Goal: Complete application form: Complete application form

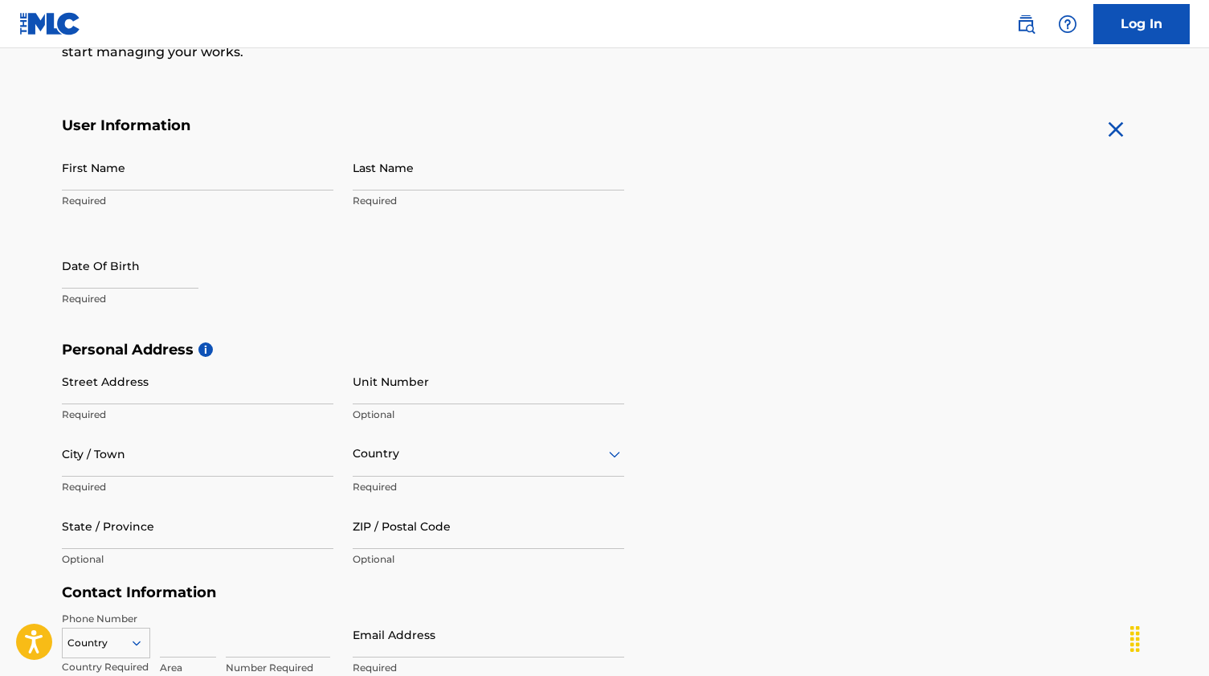
scroll to position [260, 0]
type input "[PERSON_NAME]"
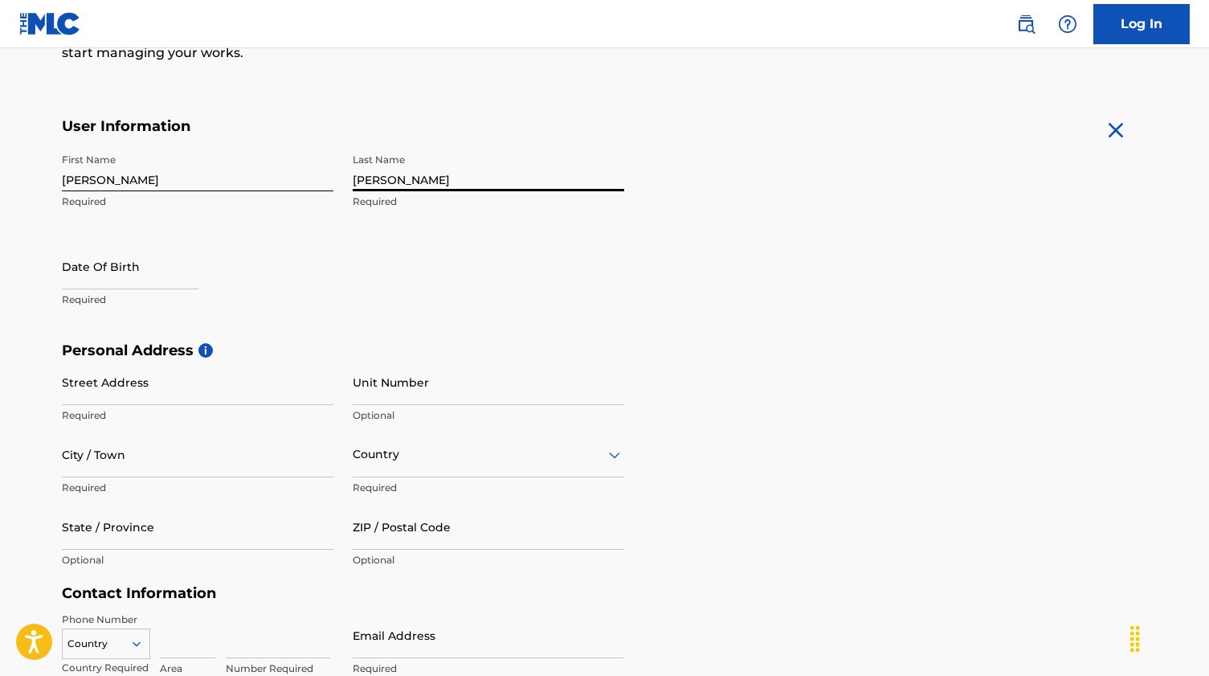
type input "[PERSON_NAME]"
select select "7"
select select "2025"
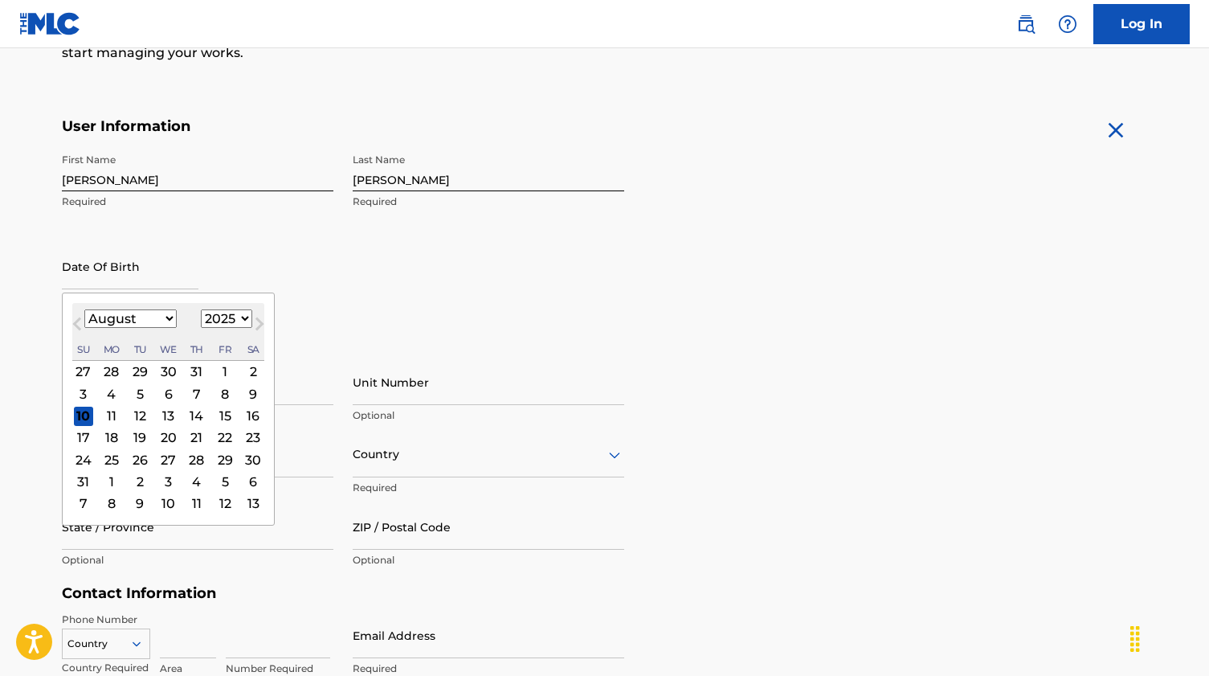
select select "8"
select select "1977"
click at [104, 435] on div "19" at bounding box center [110, 437] width 19 height 19
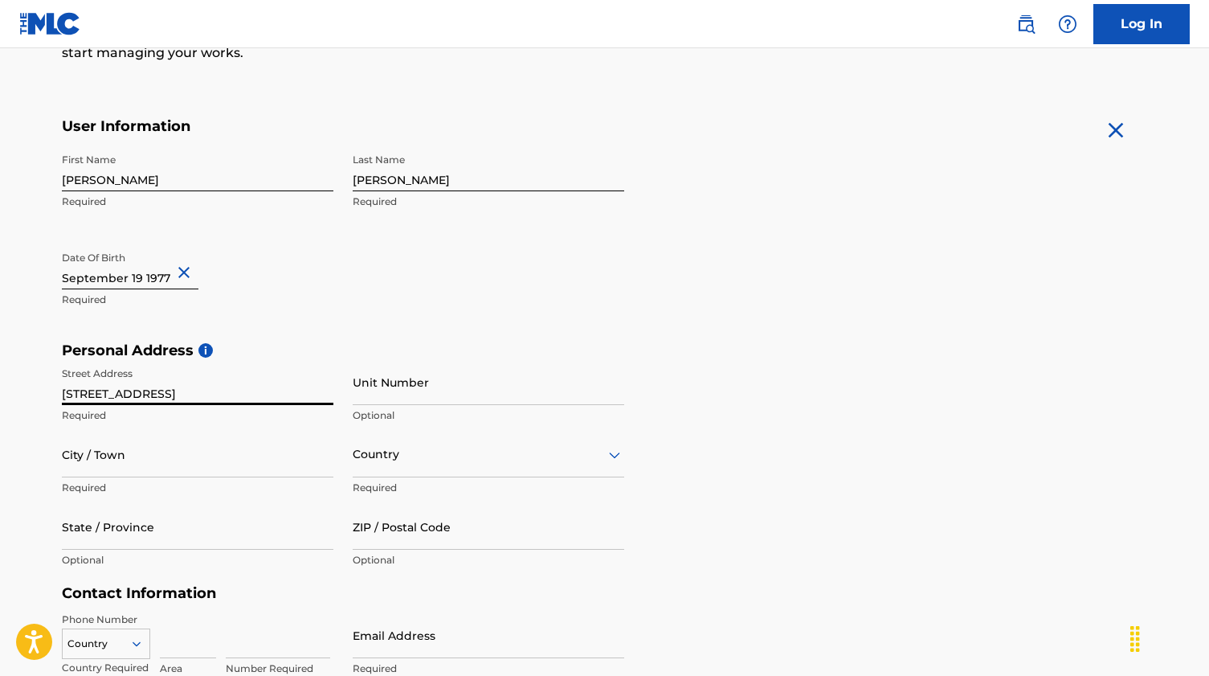
type input "[STREET_ADDRESS]"
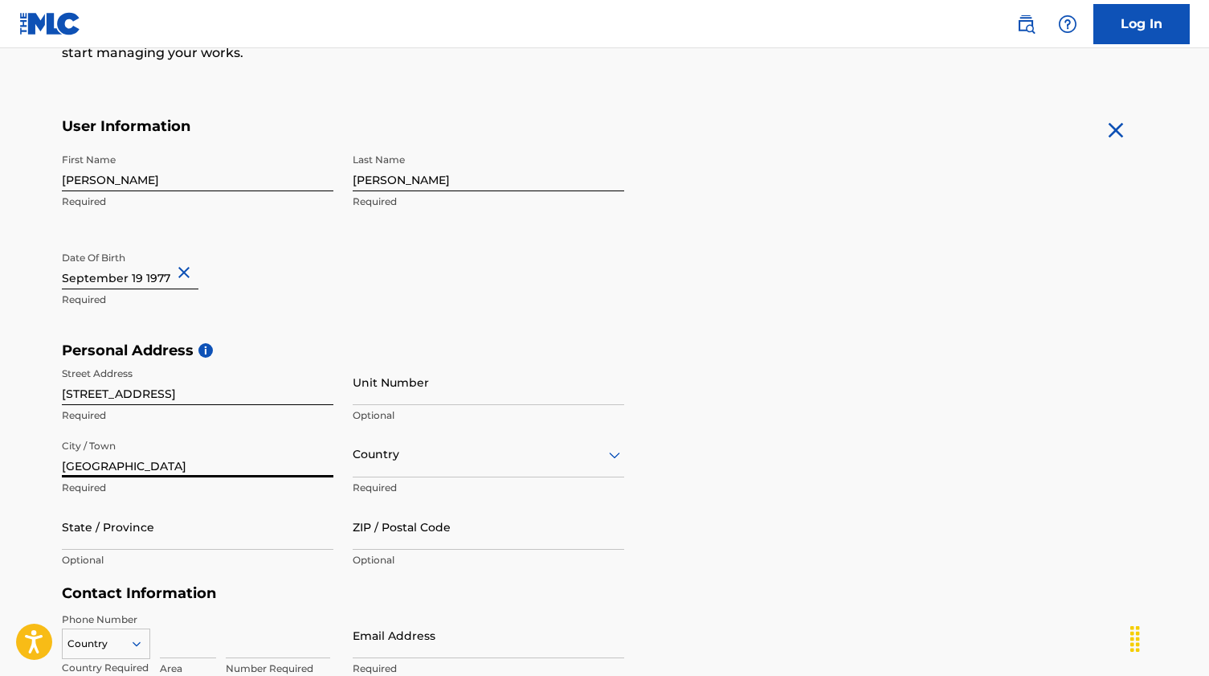
type input "[GEOGRAPHIC_DATA]"
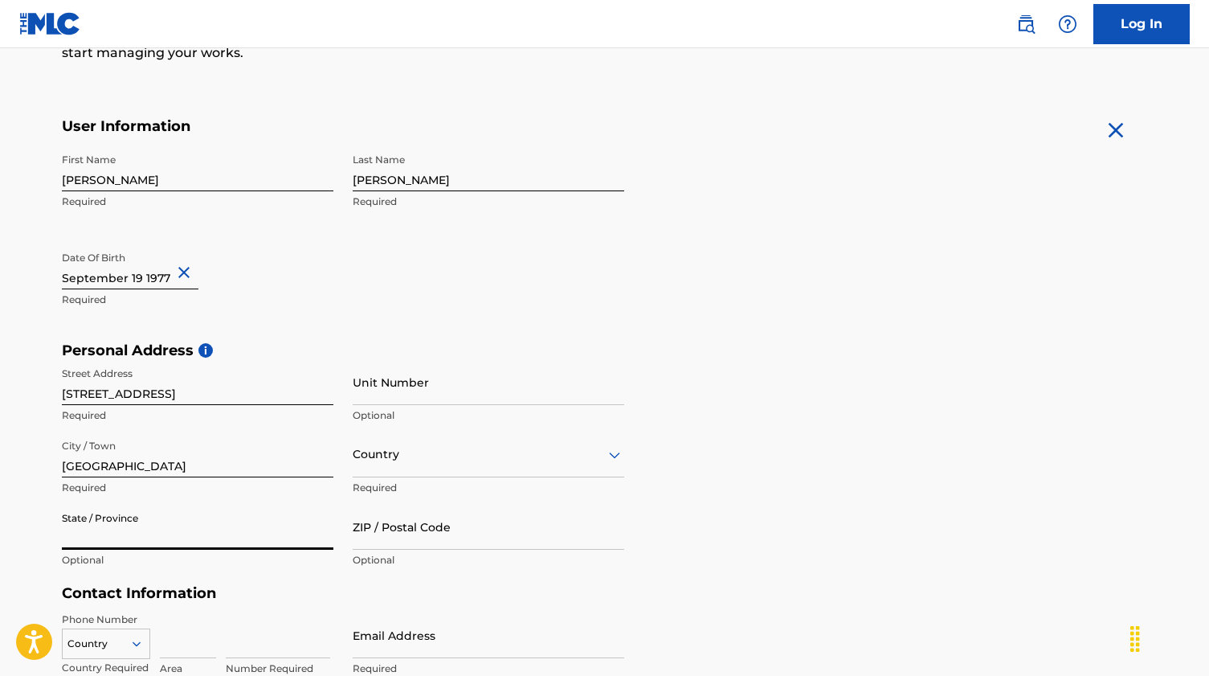
type input "t"
type input "[US_STATE]"
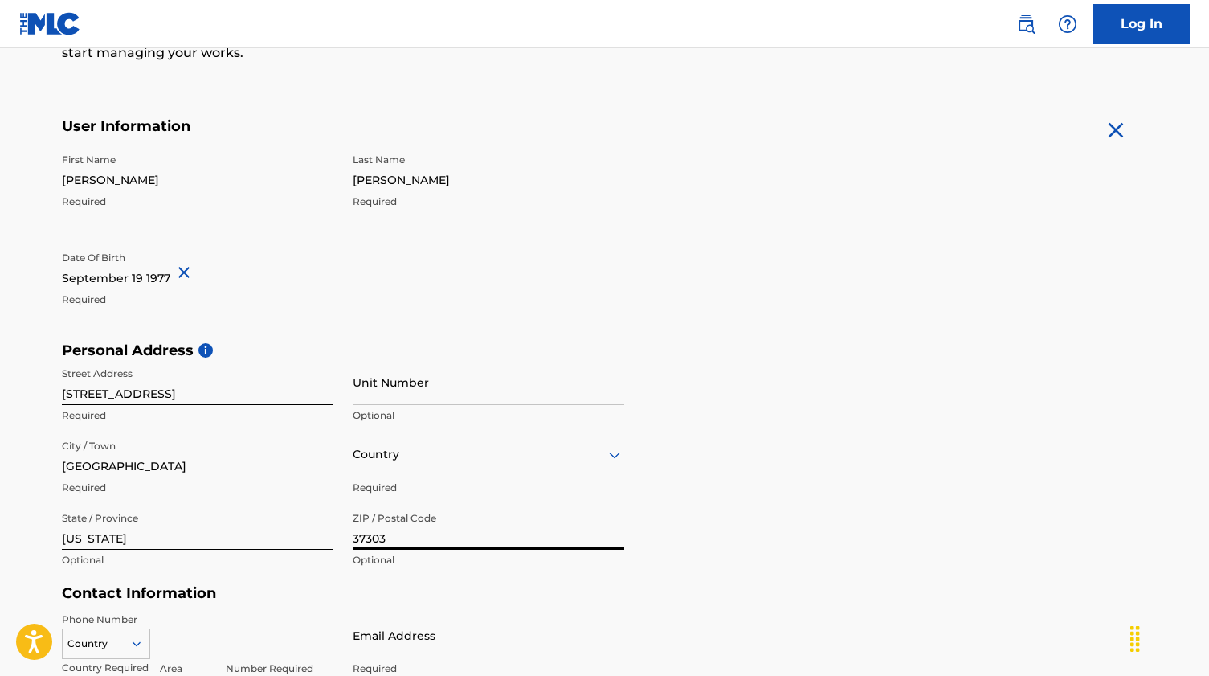
type input "37303"
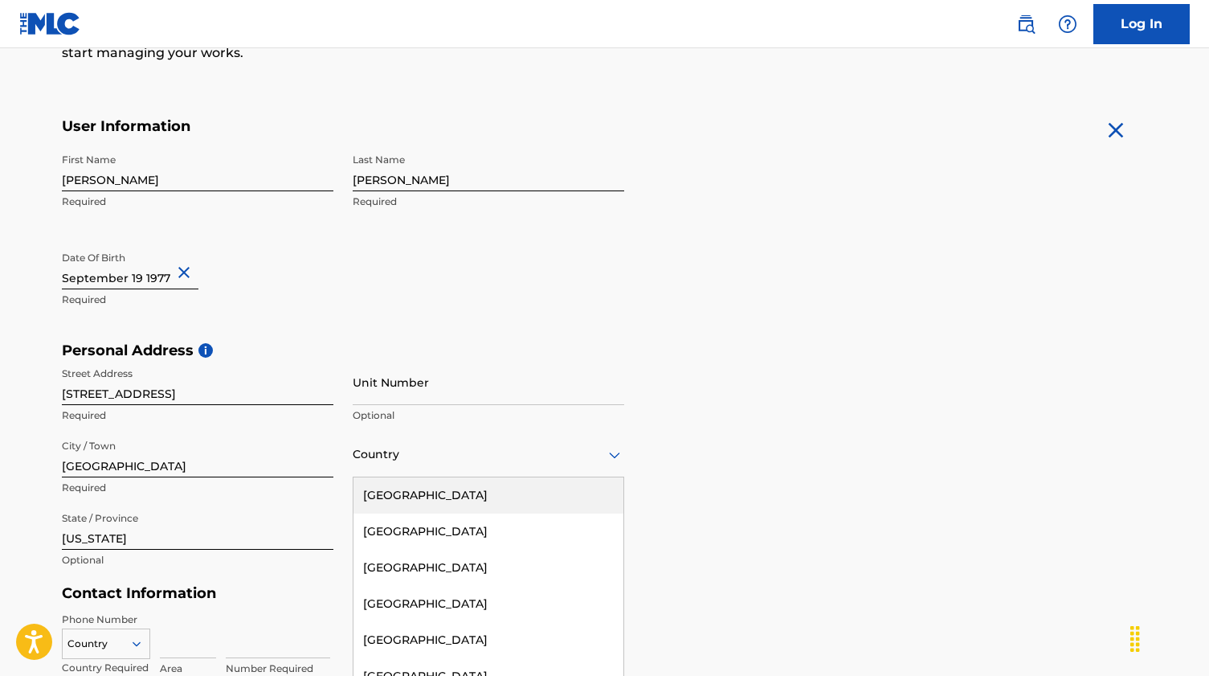
scroll to position [302, 0]
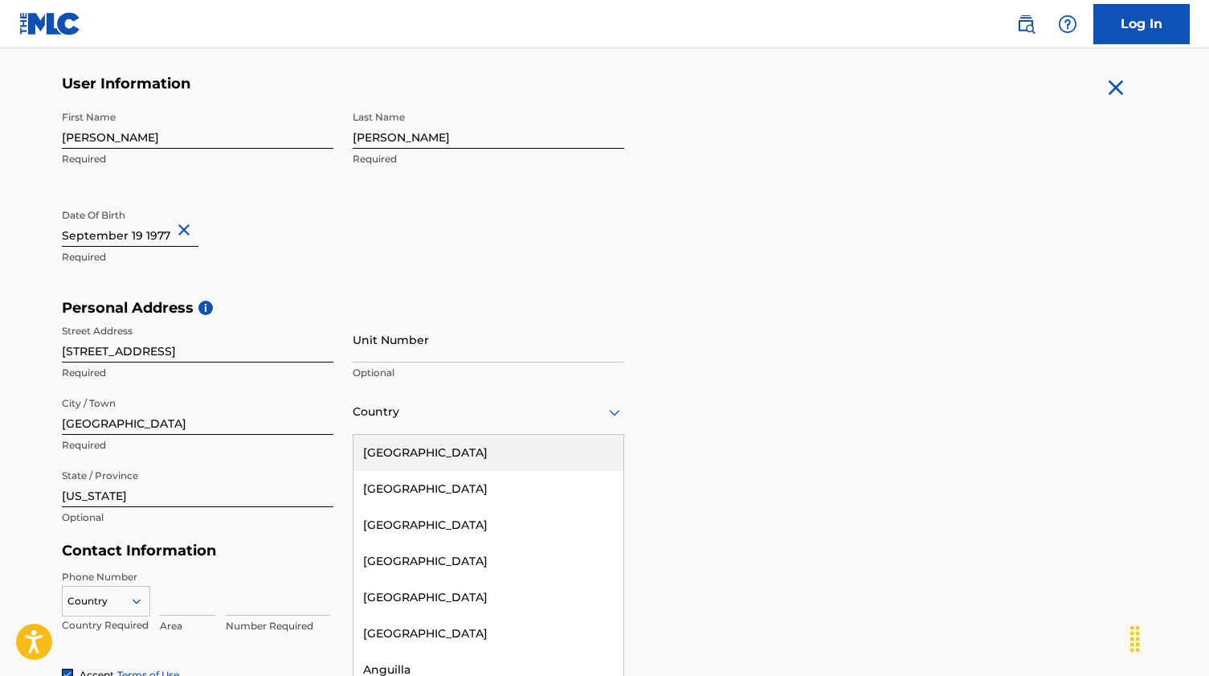
click at [368, 435] on div "[GEOGRAPHIC_DATA], 1 of 223. 223 results available. Use Up and Down to choose o…" at bounding box center [489, 412] width 272 height 46
click at [374, 456] on div "[GEOGRAPHIC_DATA]" at bounding box center [489, 453] width 270 height 36
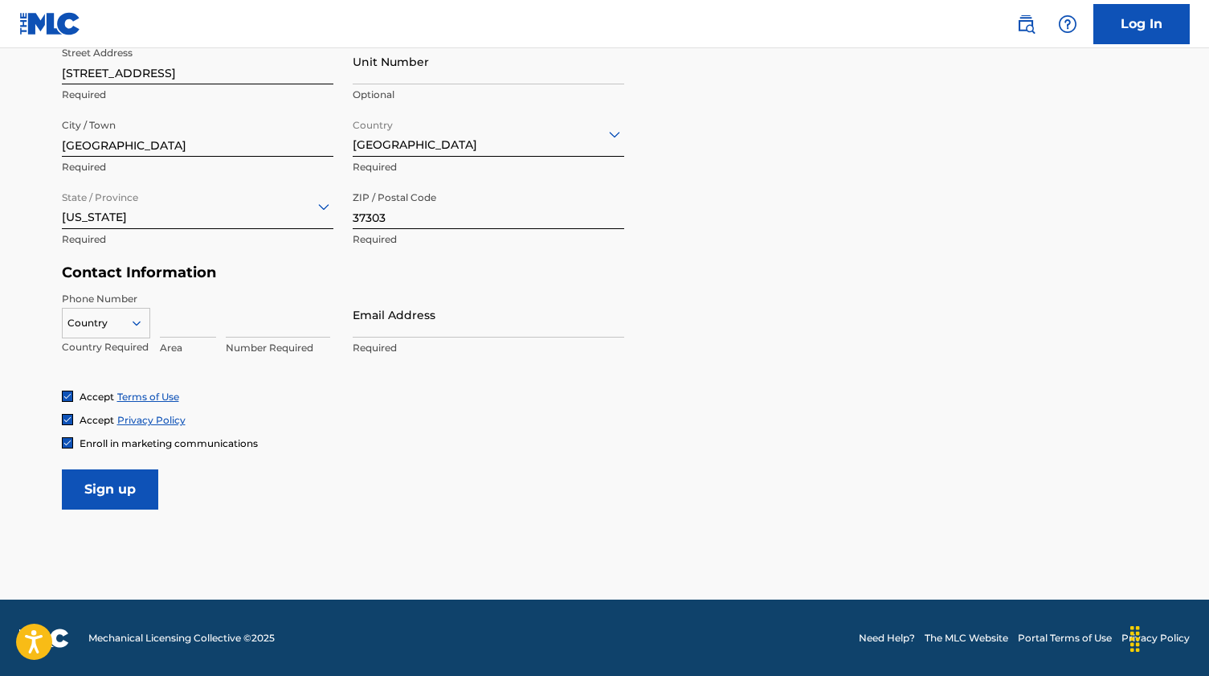
scroll to position [579, 0]
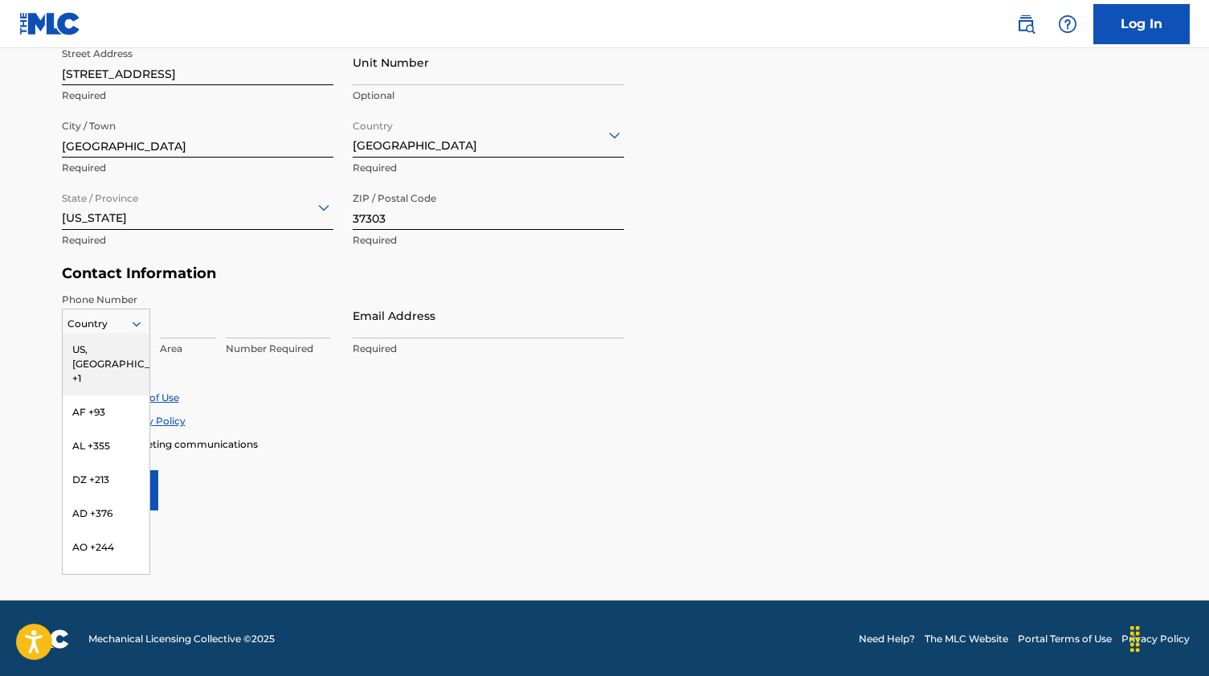
click at [140, 323] on icon at bounding box center [136, 324] width 14 height 14
click at [126, 352] on div "US, [GEOGRAPHIC_DATA] +1" at bounding box center [106, 364] width 87 height 63
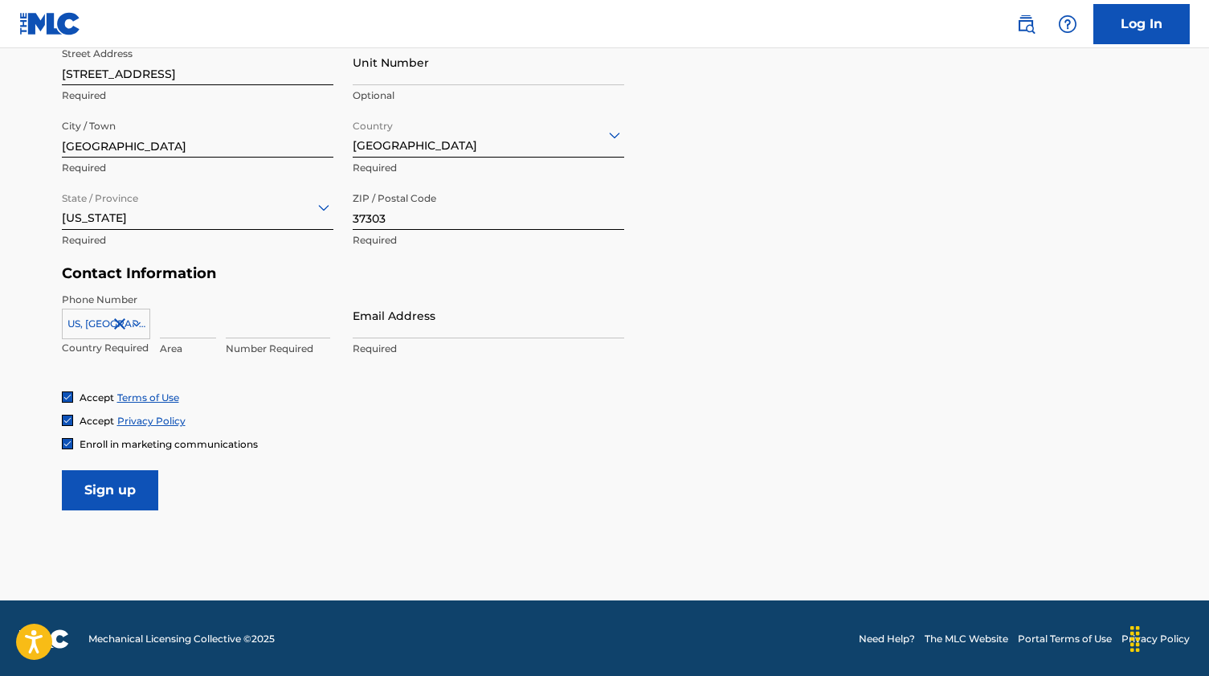
click at [183, 327] on input at bounding box center [188, 316] width 56 height 46
type input "423"
type input "5061551"
type input "[EMAIL_ADDRESS][DOMAIN_NAME]"
click at [100, 486] on input "Sign up" at bounding box center [110, 490] width 96 height 40
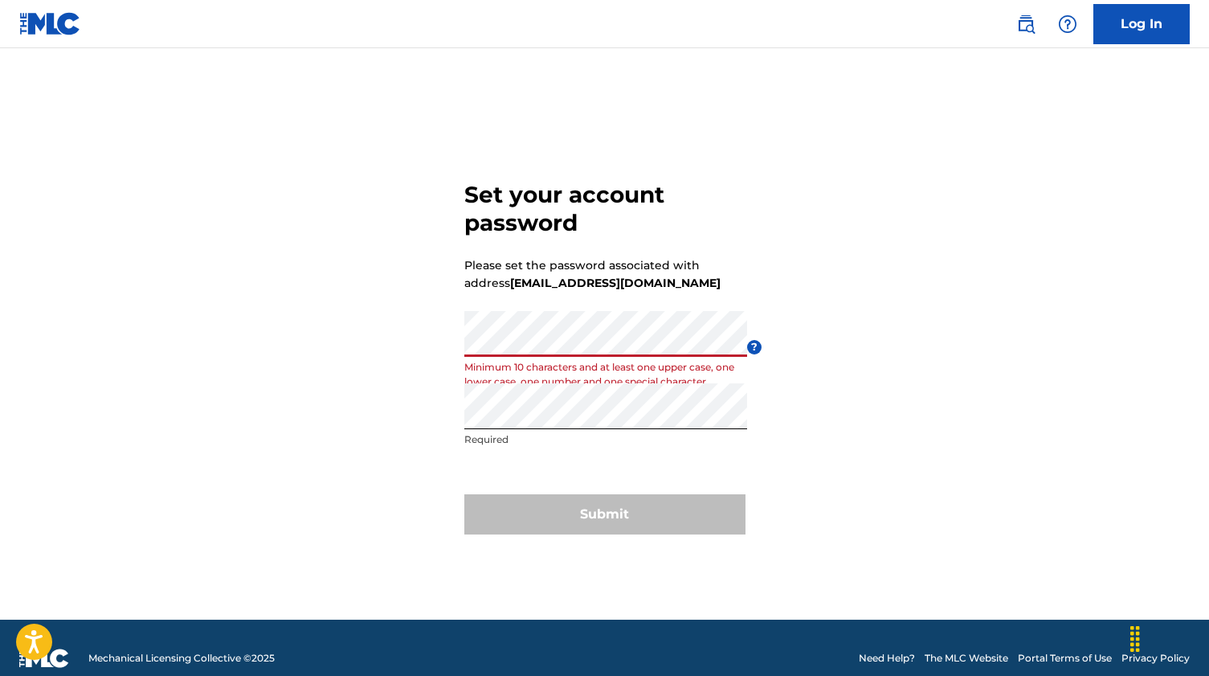
click at [794, 404] on div "Set your account password Please set the password associated with address jones…" at bounding box center [605, 353] width 1125 height 531
click at [612, 365] on p "Minimum 10 characters and at least one upper case, one lower case, one number a…" at bounding box center [606, 374] width 283 height 29
click at [626, 309] on form "Set your account password Please set the password associated with address jones…" at bounding box center [605, 353] width 281 height 531
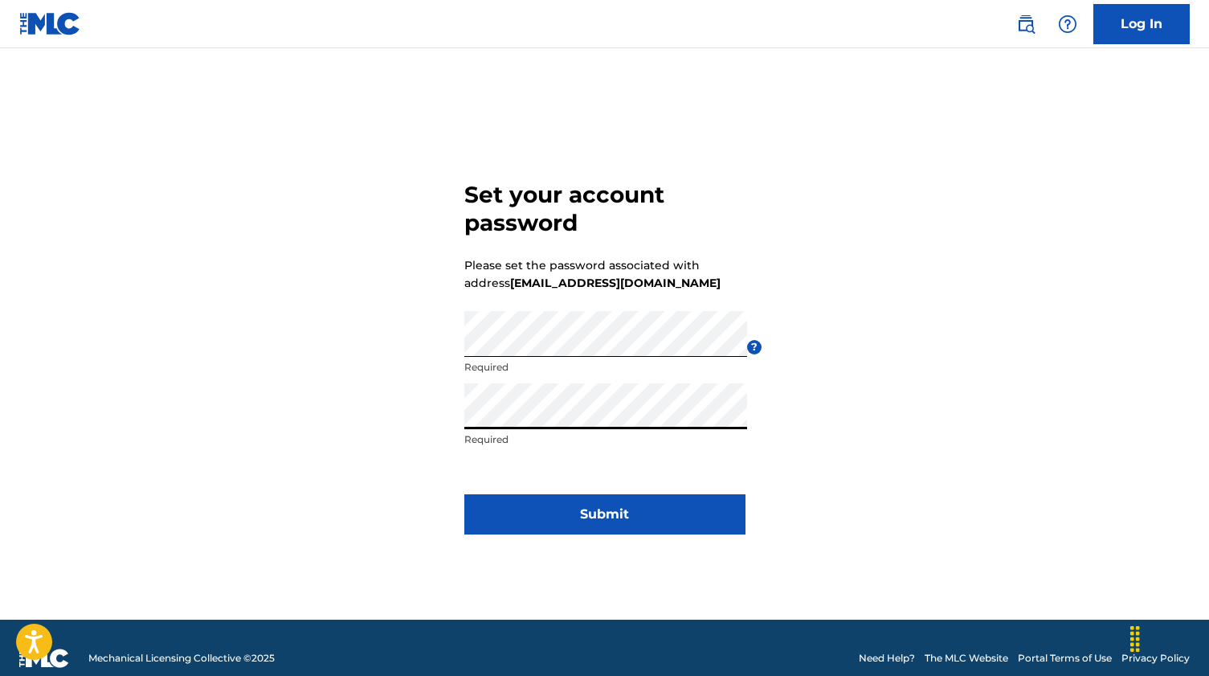
click at [612, 512] on button "Submit" at bounding box center [605, 514] width 281 height 40
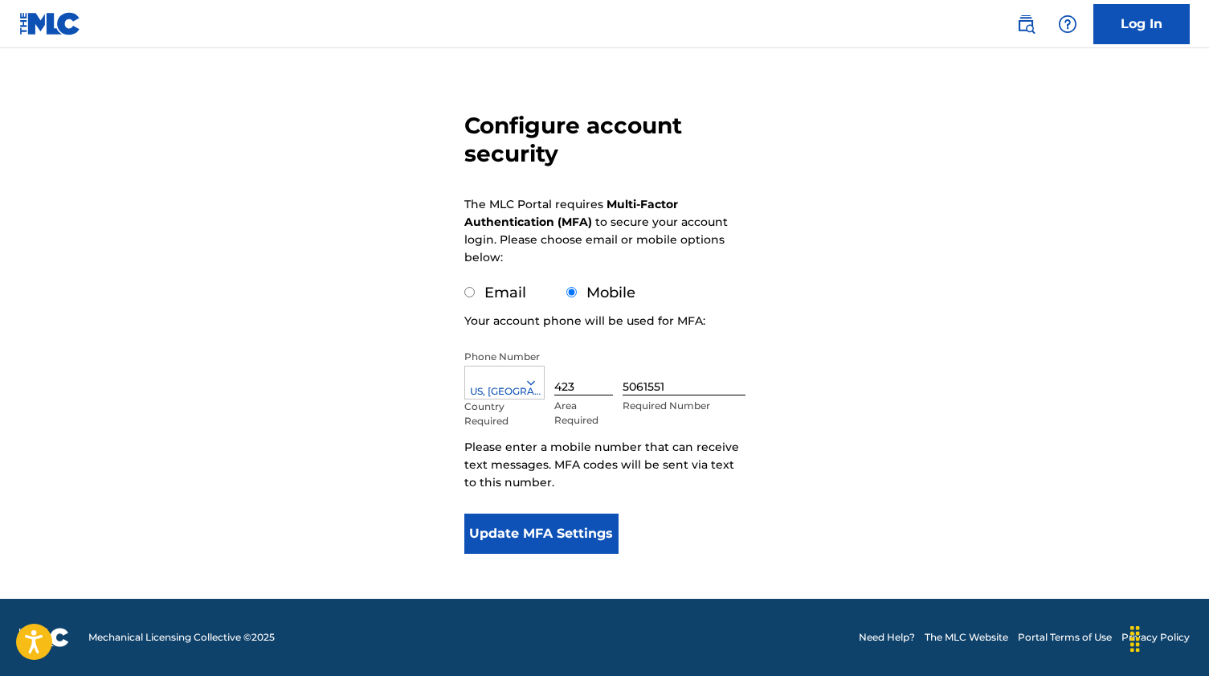
scroll to position [97, 0]
click at [558, 538] on button "Update MFA Settings" at bounding box center [542, 534] width 155 height 40
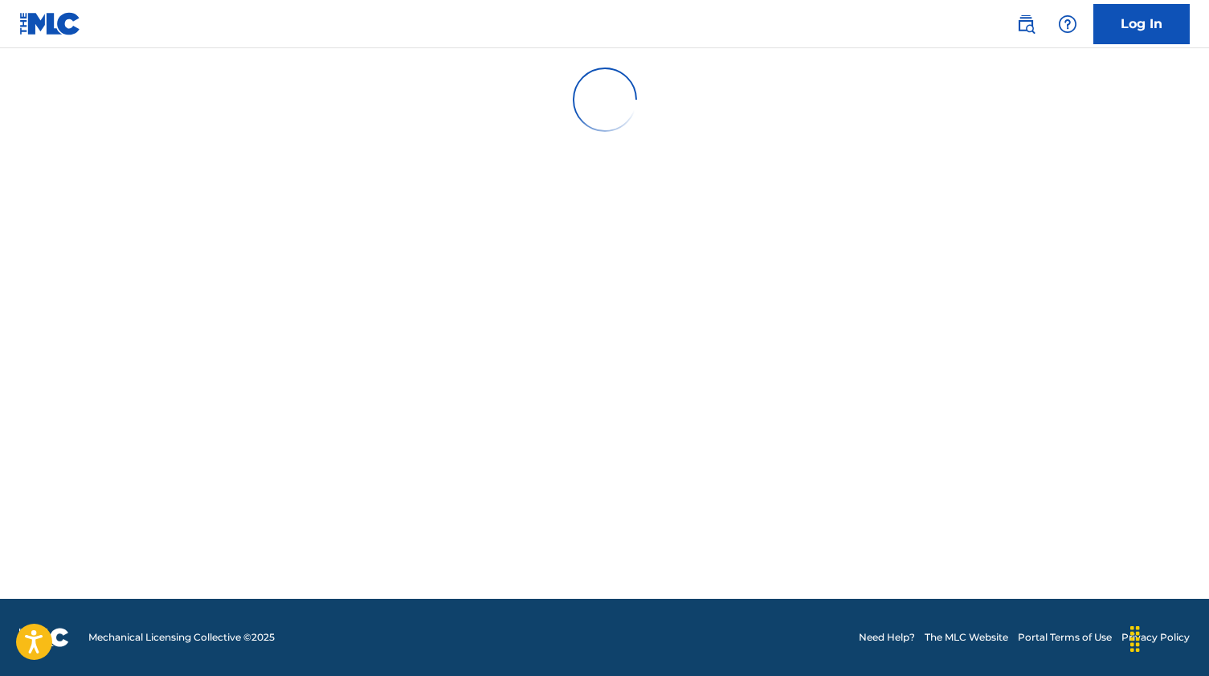
scroll to position [0, 0]
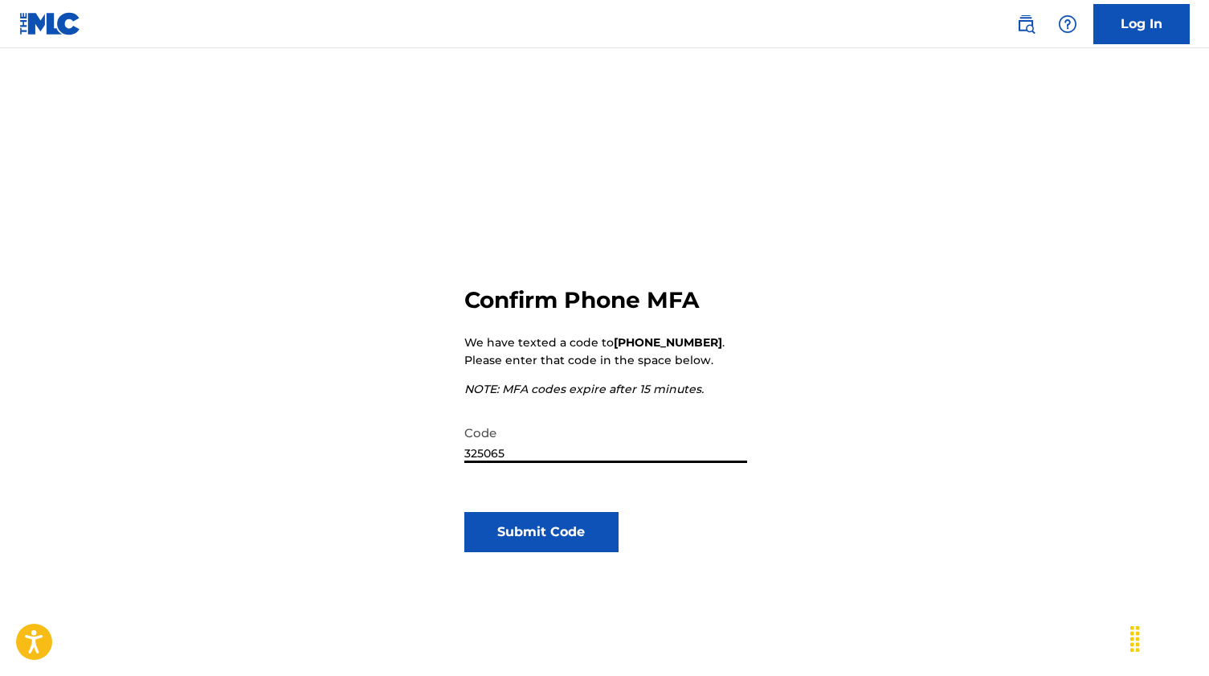
type input "325065"
click at [565, 541] on button "Submit Code" at bounding box center [542, 532] width 155 height 40
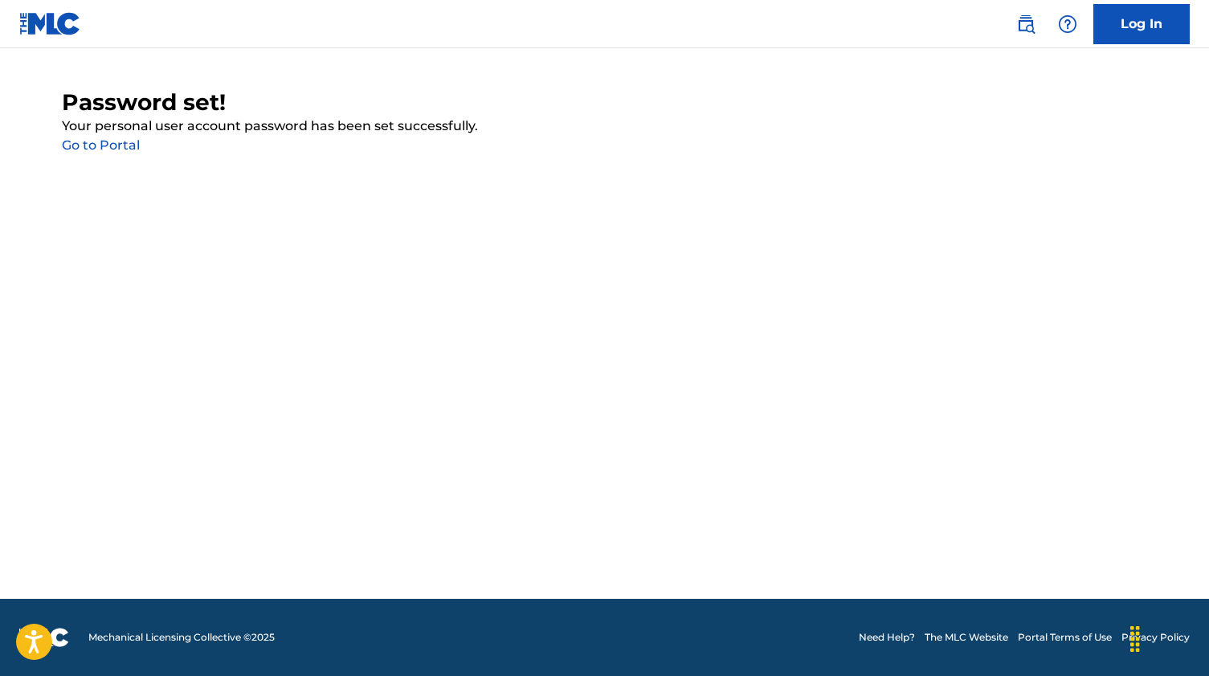
click at [96, 146] on link "Go to Portal" at bounding box center [101, 144] width 78 height 15
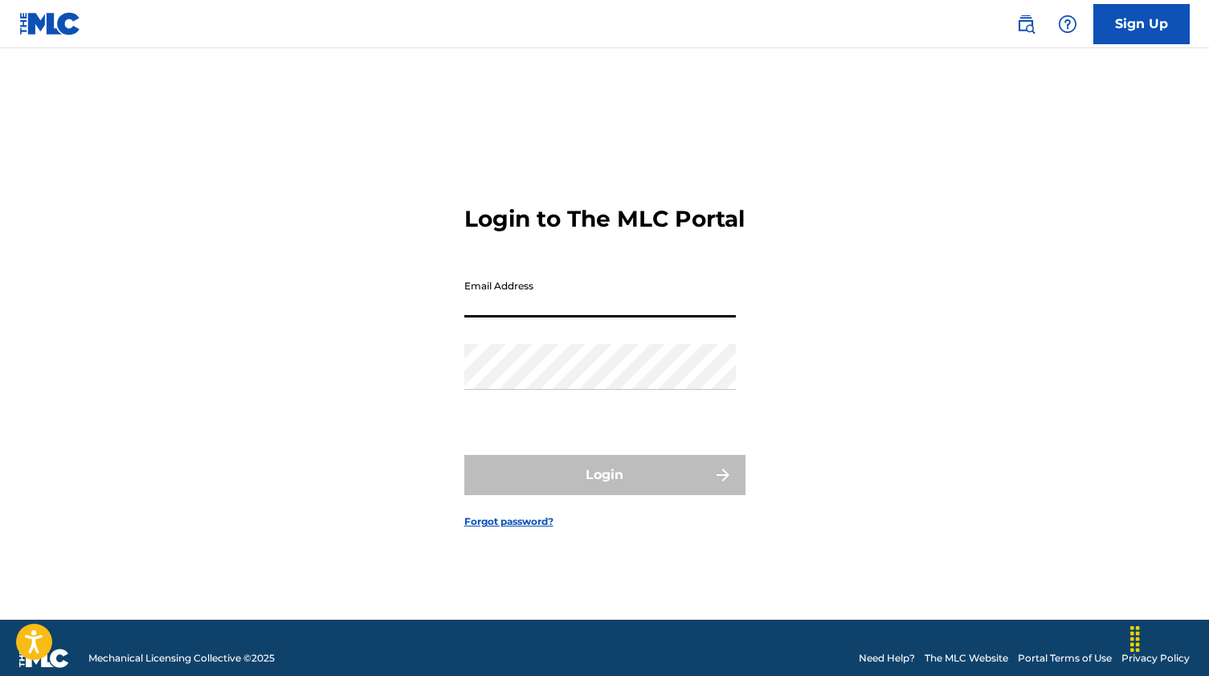
type input "[EMAIL_ADDRESS][DOMAIN_NAME]"
click at [604, 489] on button "Login" at bounding box center [605, 475] width 281 height 40
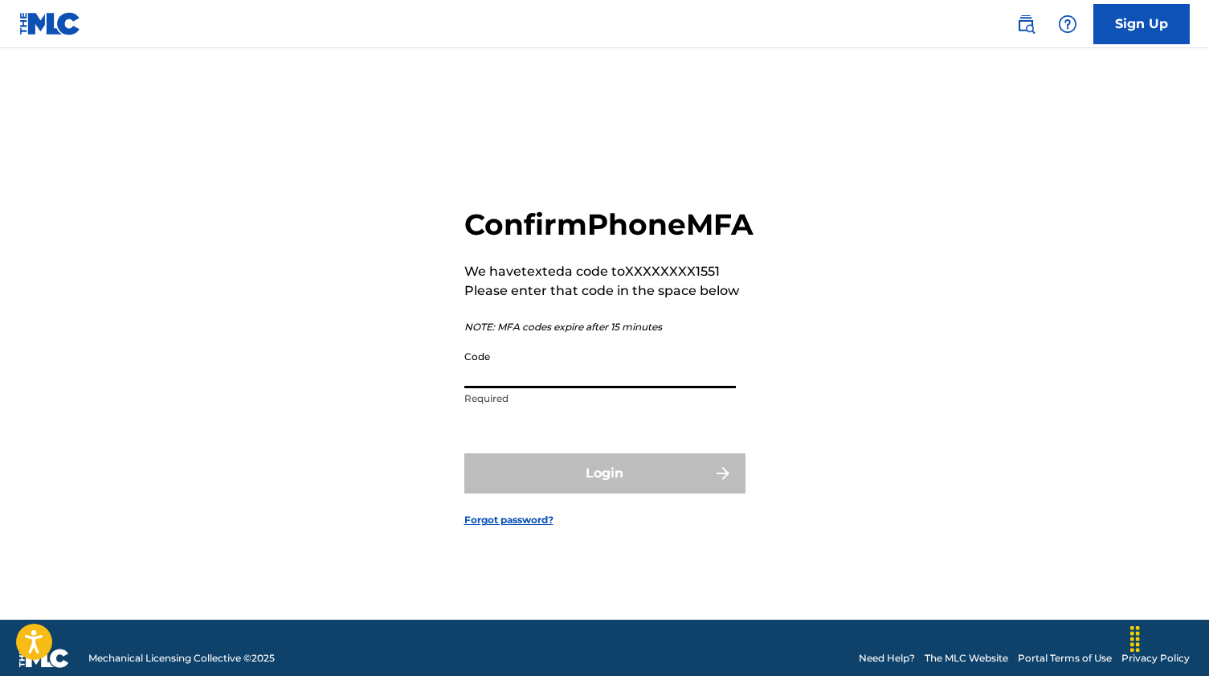
click at [511, 387] on input "Code" at bounding box center [601, 365] width 272 height 46
type input "632906"
click at [604, 491] on button "Login" at bounding box center [605, 473] width 281 height 40
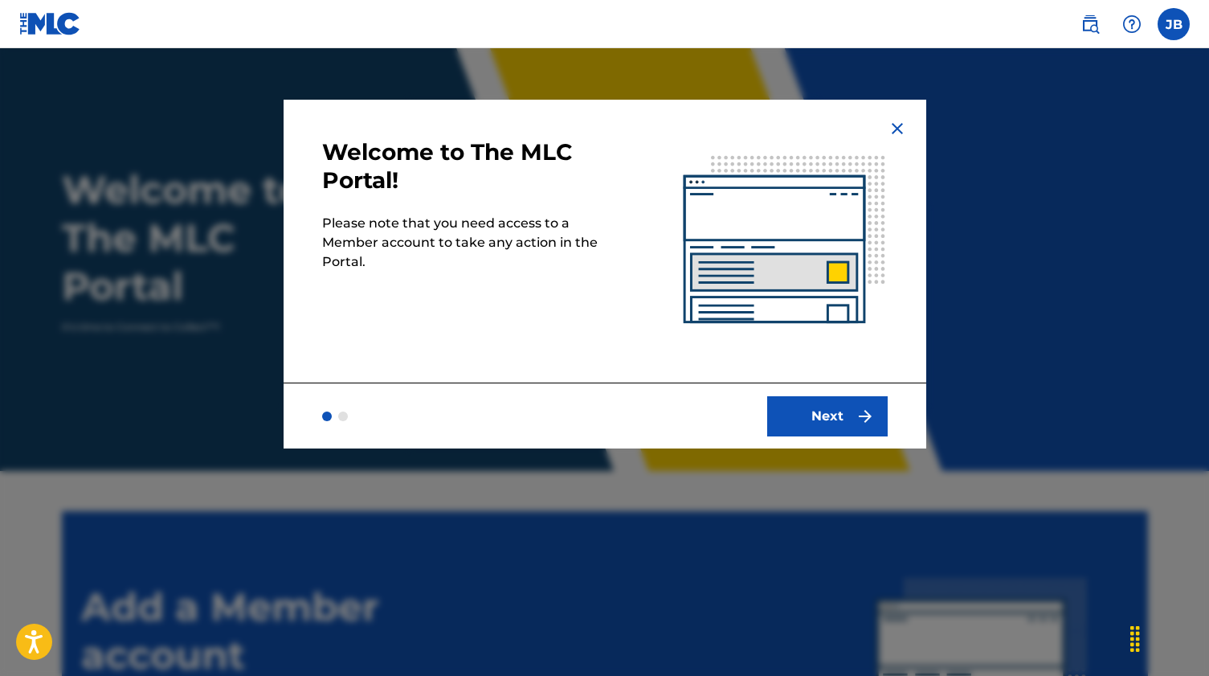
click at [829, 412] on button "Next" at bounding box center [827, 416] width 121 height 40
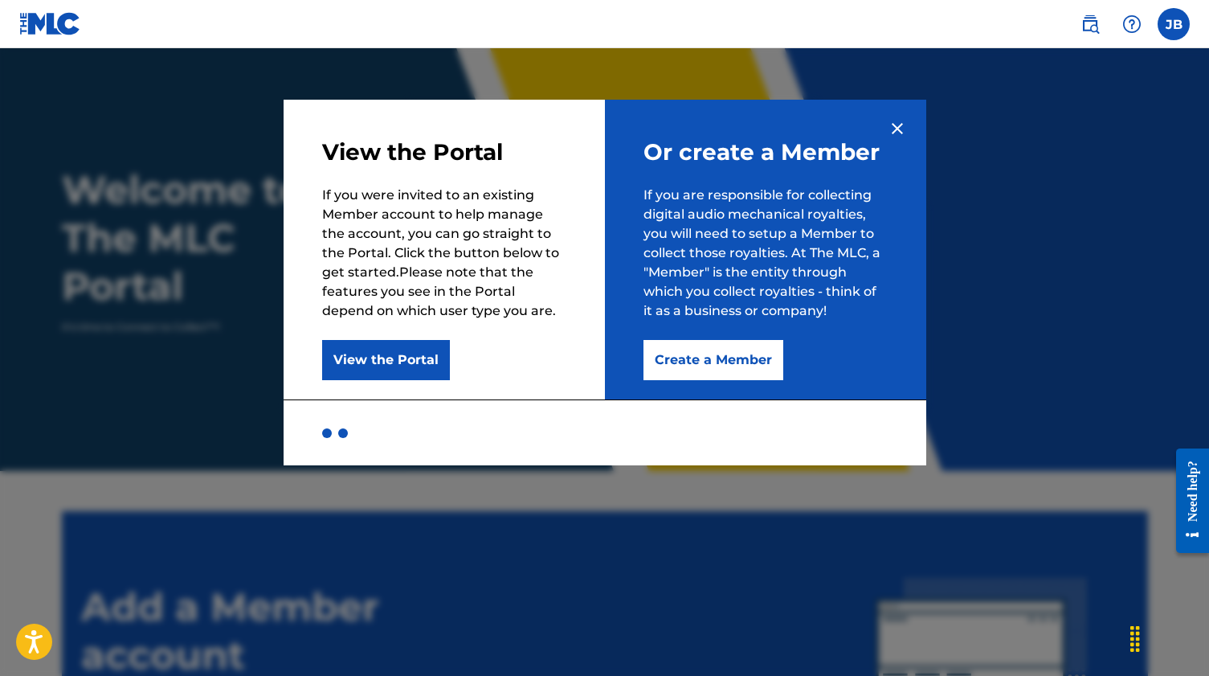
click at [708, 358] on button "Create a Member" at bounding box center [714, 360] width 140 height 40
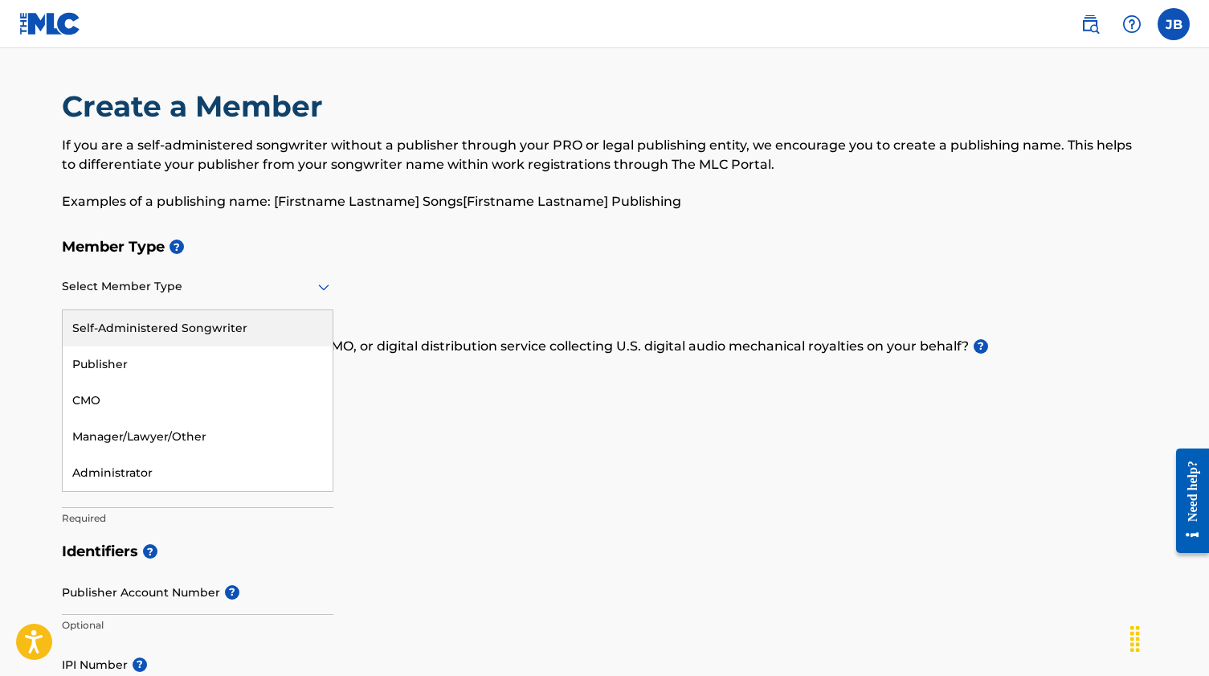
click at [174, 289] on div at bounding box center [198, 286] width 272 height 20
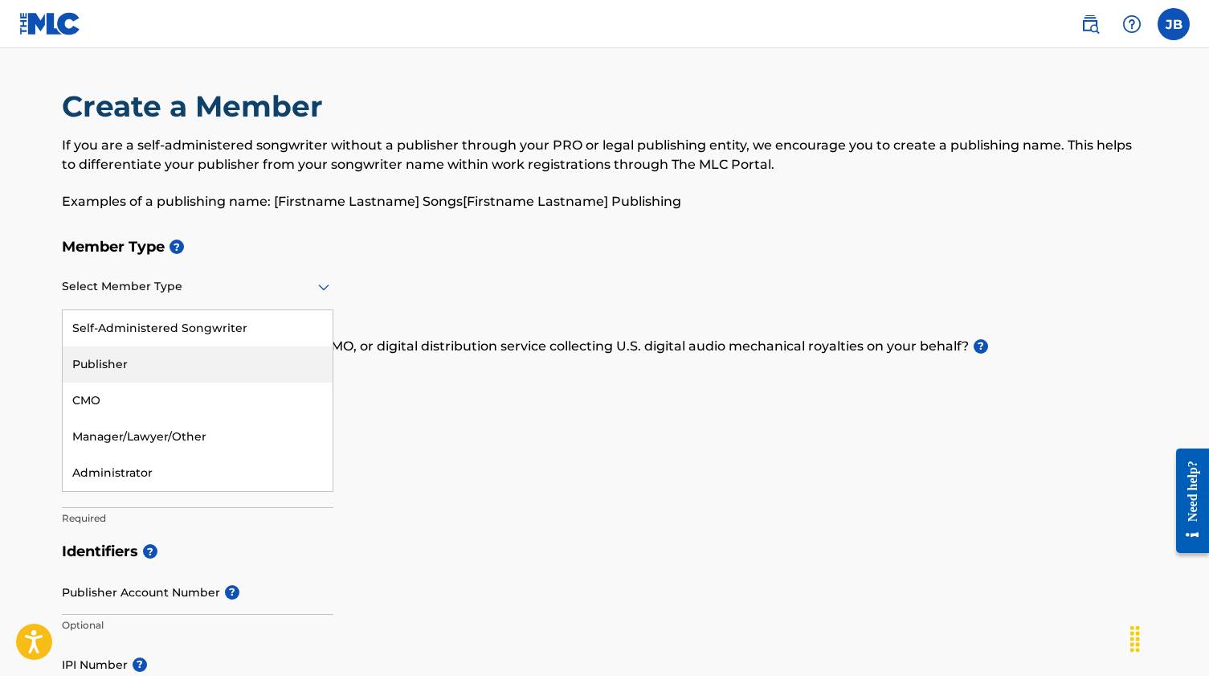
click at [149, 364] on div "Publisher" at bounding box center [198, 364] width 270 height 36
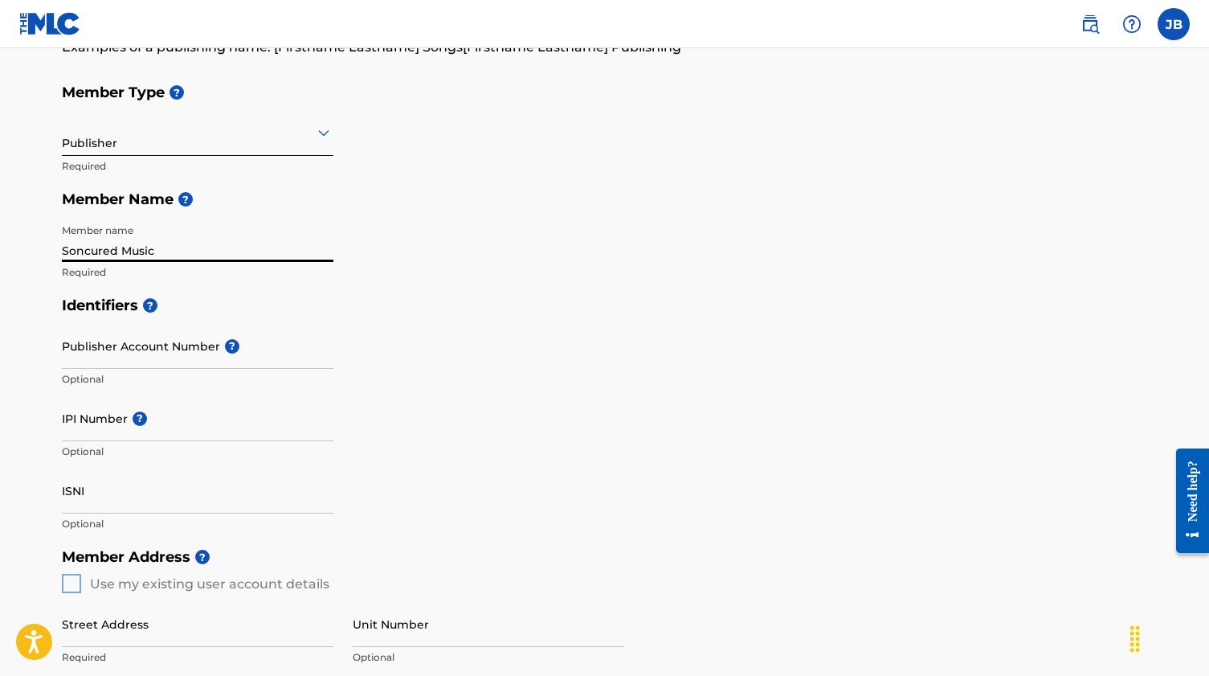
scroll to position [158, 0]
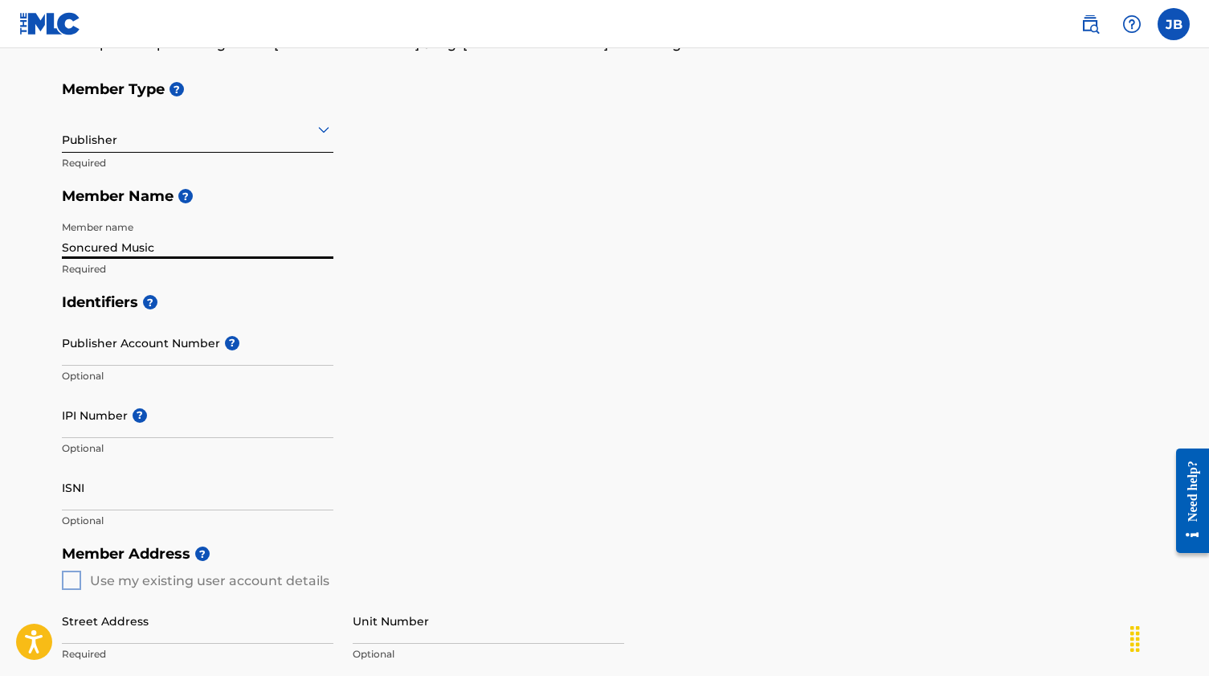
type input "Soncured Music"
click at [146, 343] on input "Publisher Account Number ?" at bounding box center [198, 343] width 272 height 46
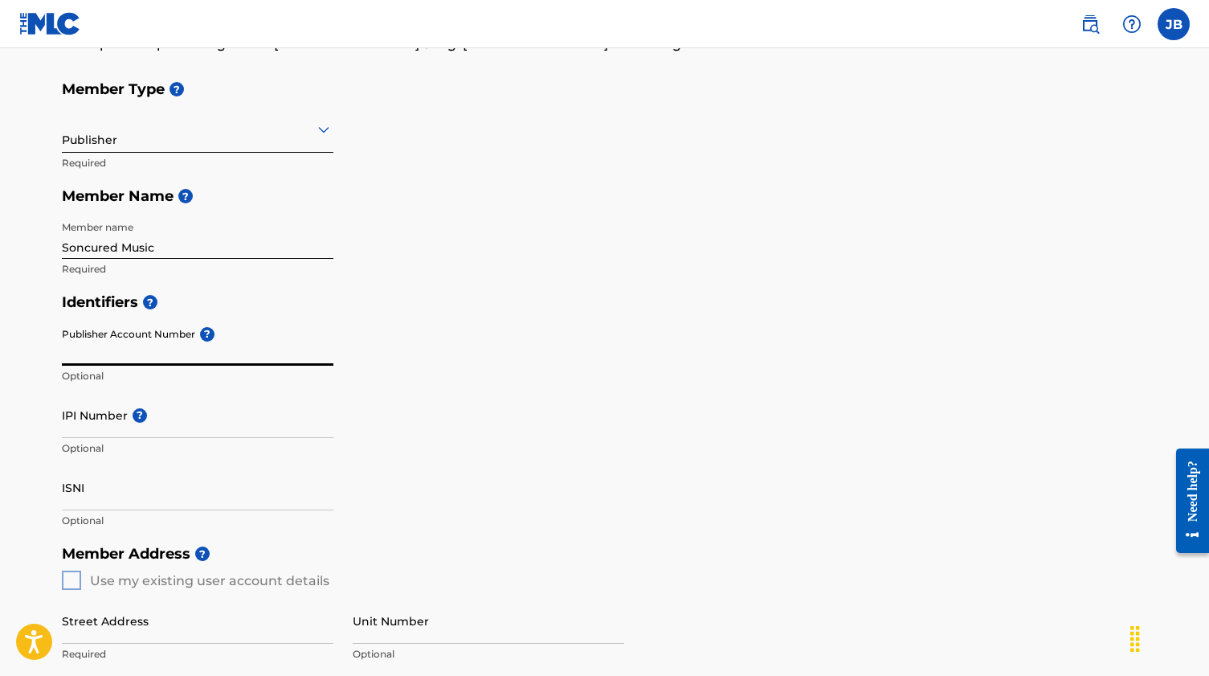
paste input "goghyv- Totki0-faqdi"
type input "goghyv- Totki0-faqdi"
click at [143, 352] on input "goghyv- Totki0-faqdi" at bounding box center [198, 343] width 272 height 46
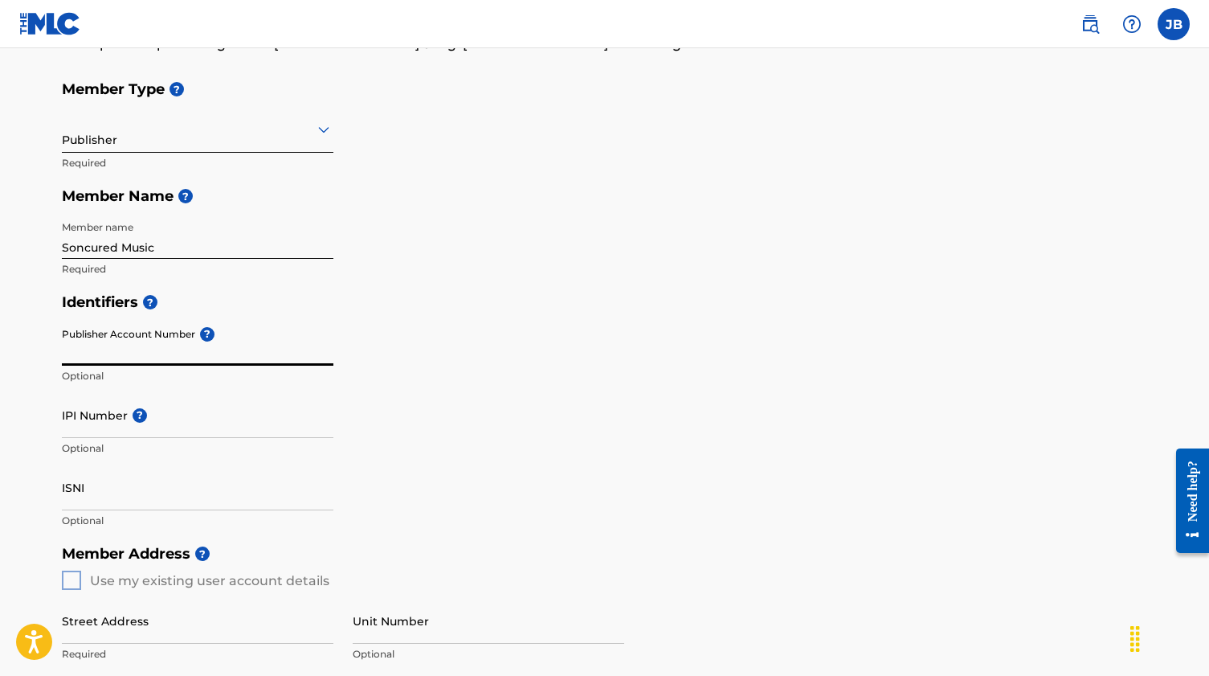
paste input "1384344"
type input "1384344"
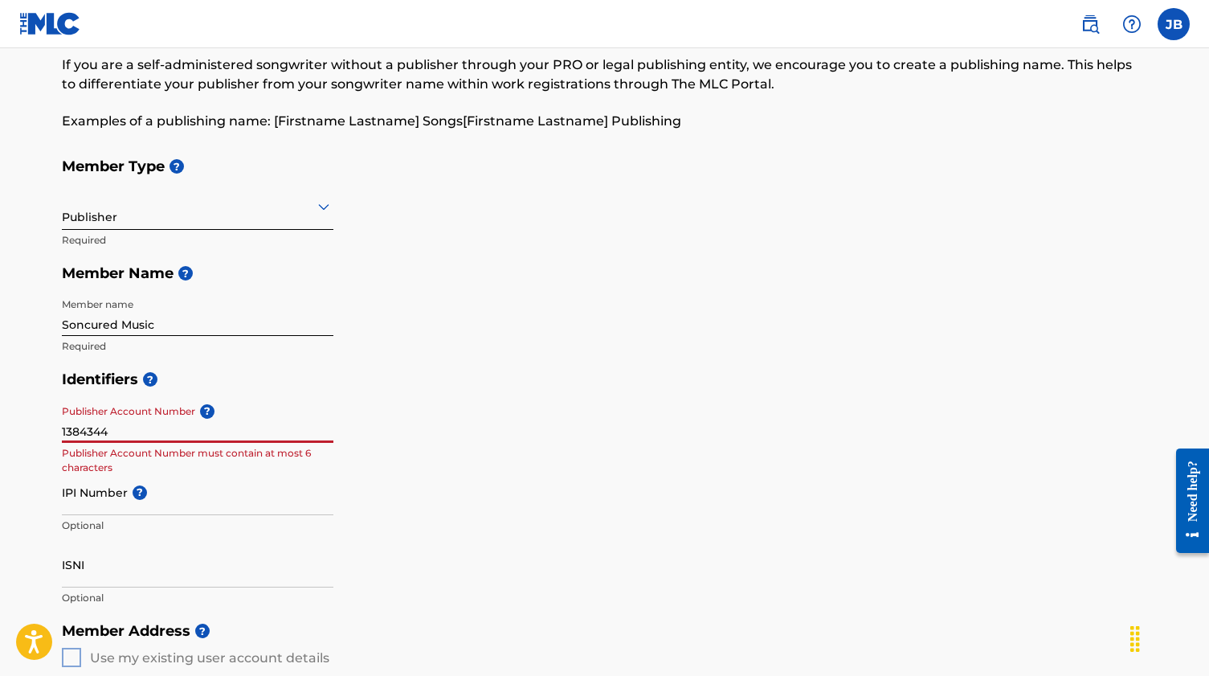
scroll to position [65, 0]
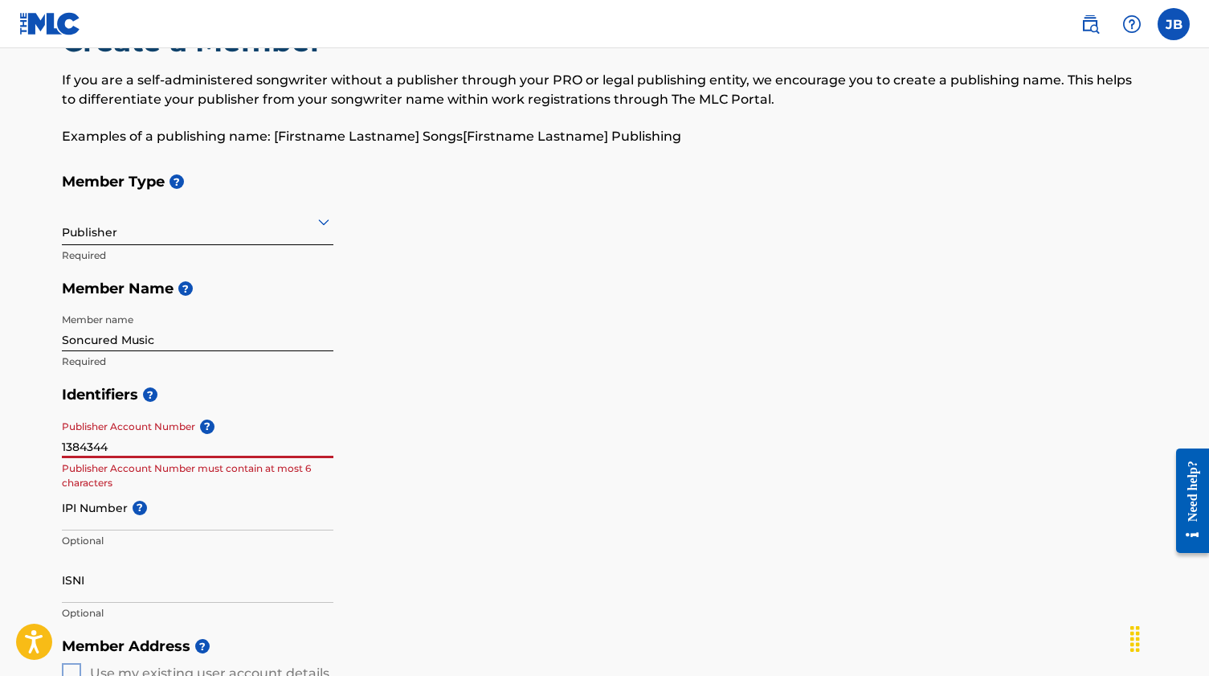
click at [147, 445] on input "1384344" at bounding box center [198, 435] width 272 height 46
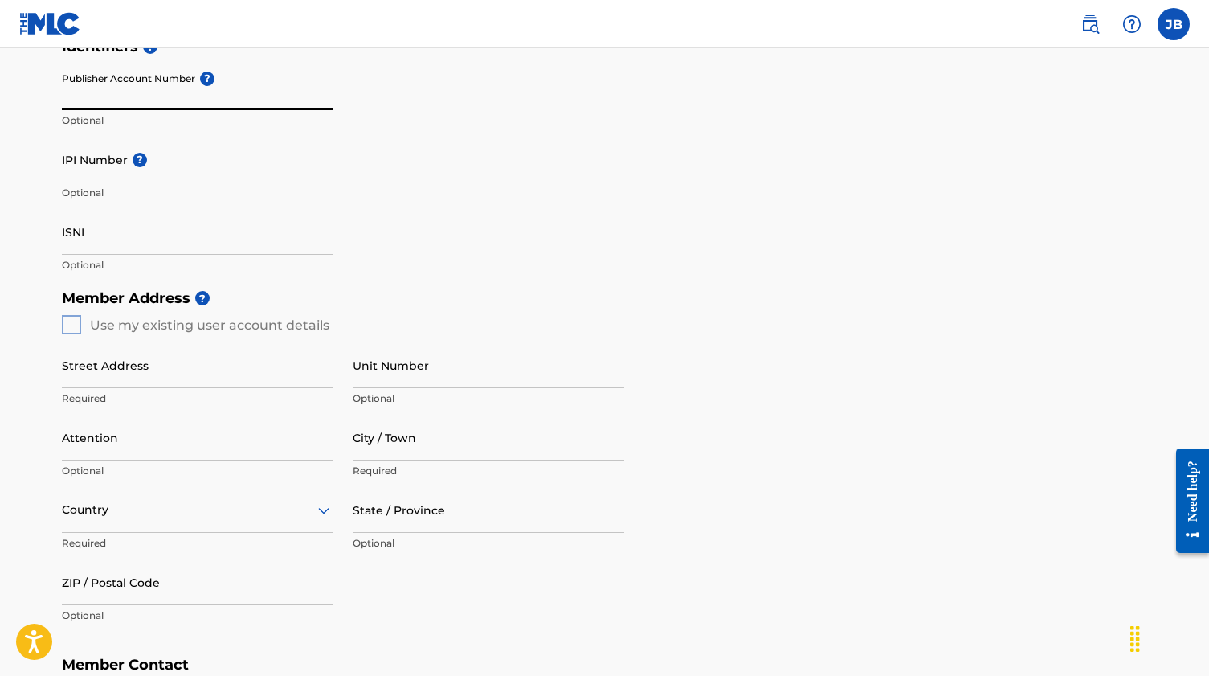
scroll to position [430, 0]
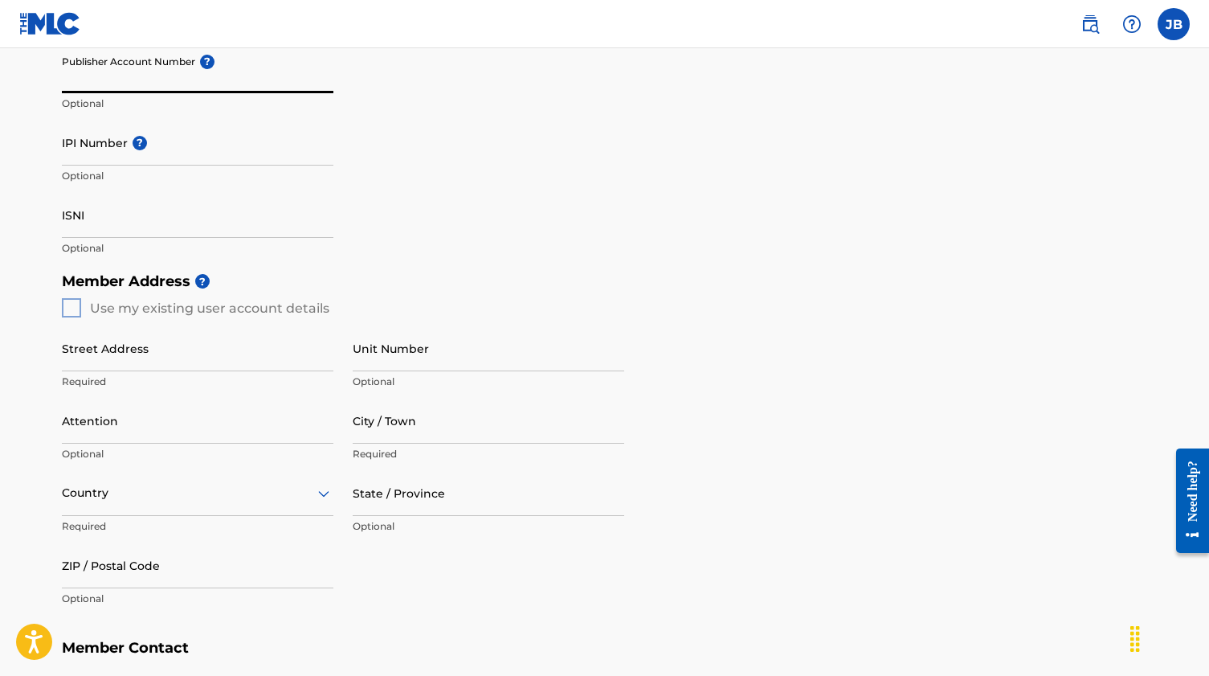
click at [70, 305] on div "Member Address ? Use my existing user account details Street Address Required U…" at bounding box center [605, 447] width 1087 height 367
click at [70, 306] on div "Member Address ? Use my existing user account details Street Address Required U…" at bounding box center [605, 447] width 1087 height 367
click at [72, 308] on div "Member Address ? Use my existing user account details Street Address Required U…" at bounding box center [605, 447] width 1087 height 367
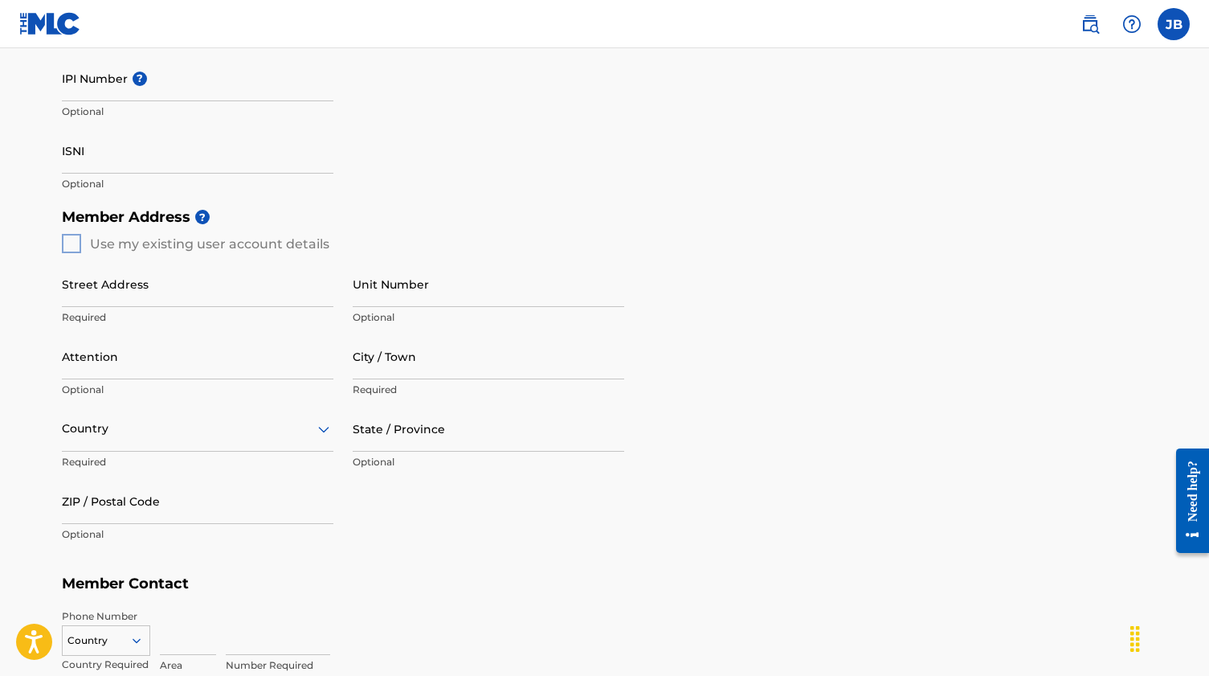
scroll to position [505, 0]
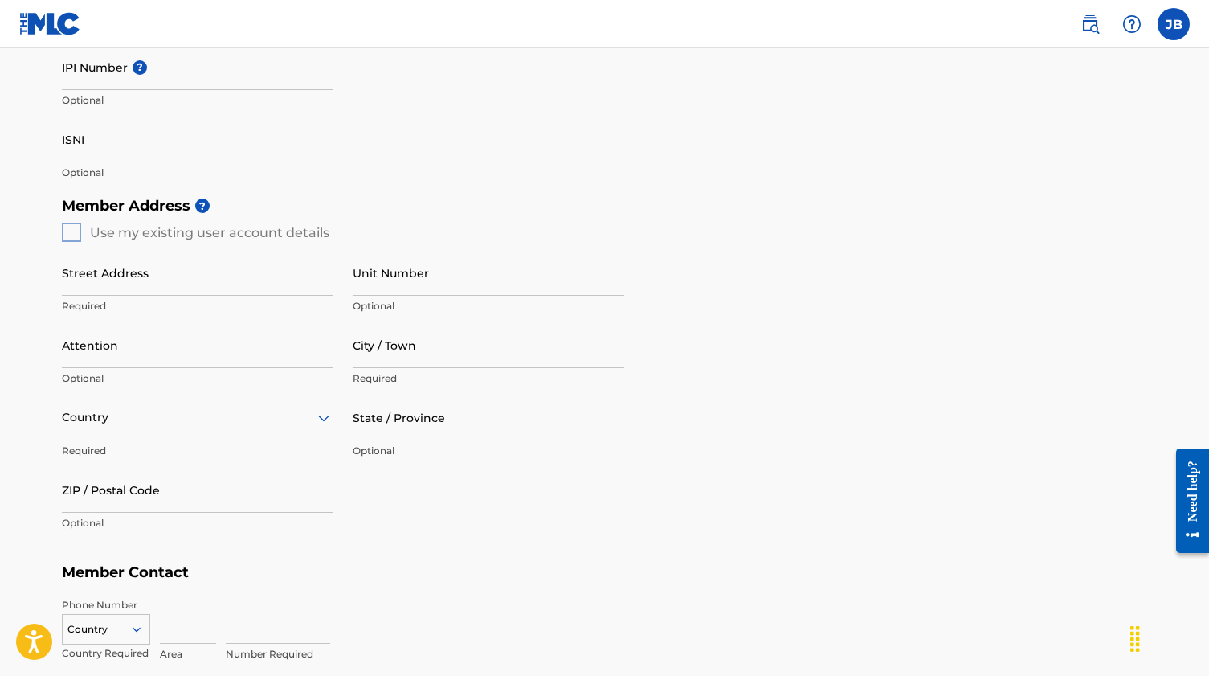
click at [68, 237] on div "Member Address ? Use my existing user account details Street Address Required U…" at bounding box center [605, 372] width 1087 height 367
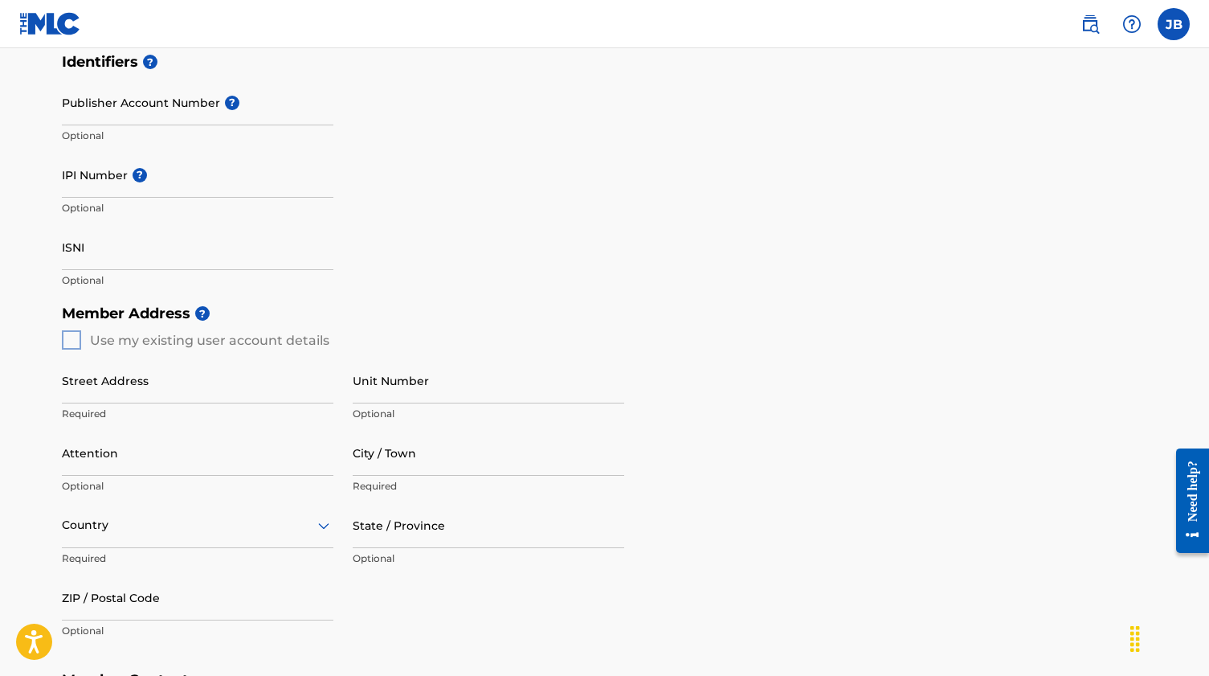
scroll to position [433, 0]
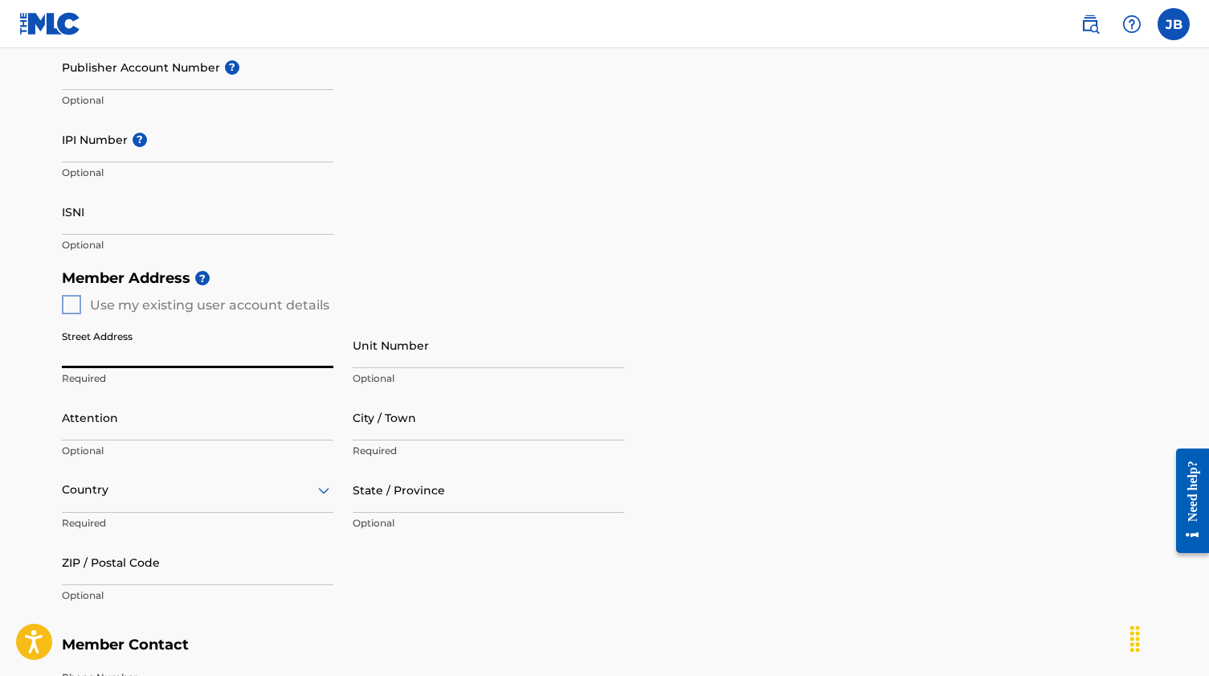
click at [63, 297] on div "Member Address ? Use my existing user account details Street Address Required U…" at bounding box center [605, 444] width 1087 height 367
click at [67, 300] on div "Member Address ? Use my existing user account details Street Address Required U…" at bounding box center [605, 444] width 1087 height 367
click at [91, 329] on input "Street Address" at bounding box center [198, 345] width 272 height 46
type input "[STREET_ADDRESS]"
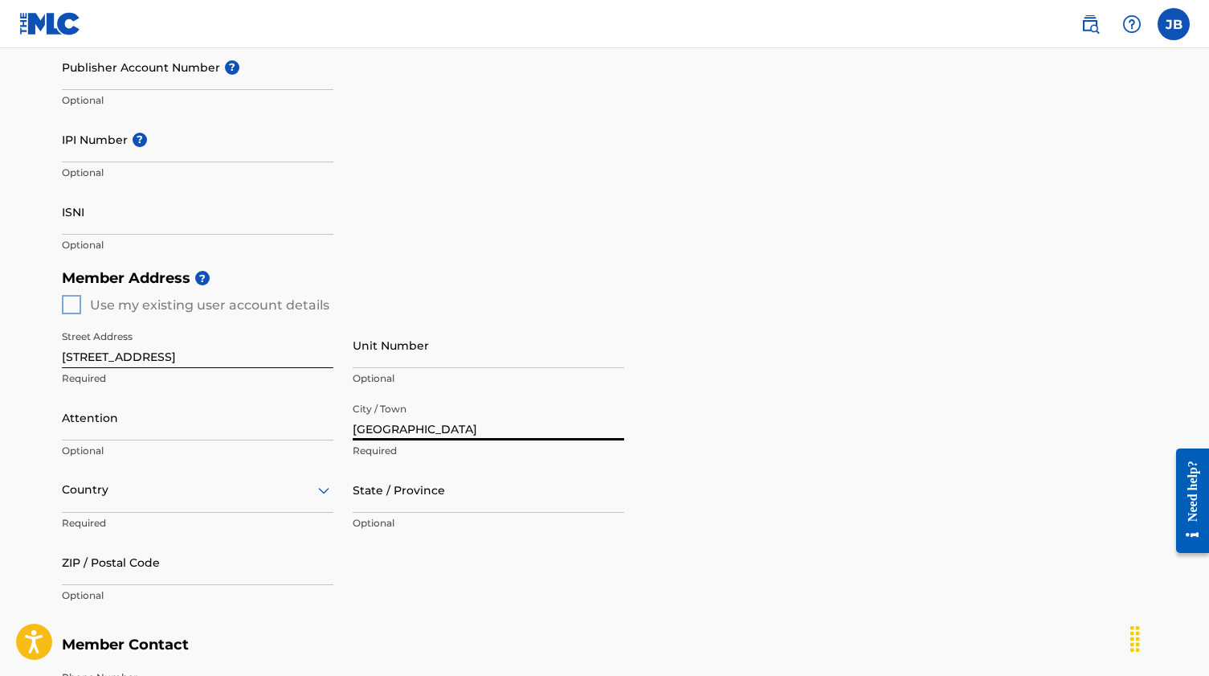
type input "[GEOGRAPHIC_DATA]"
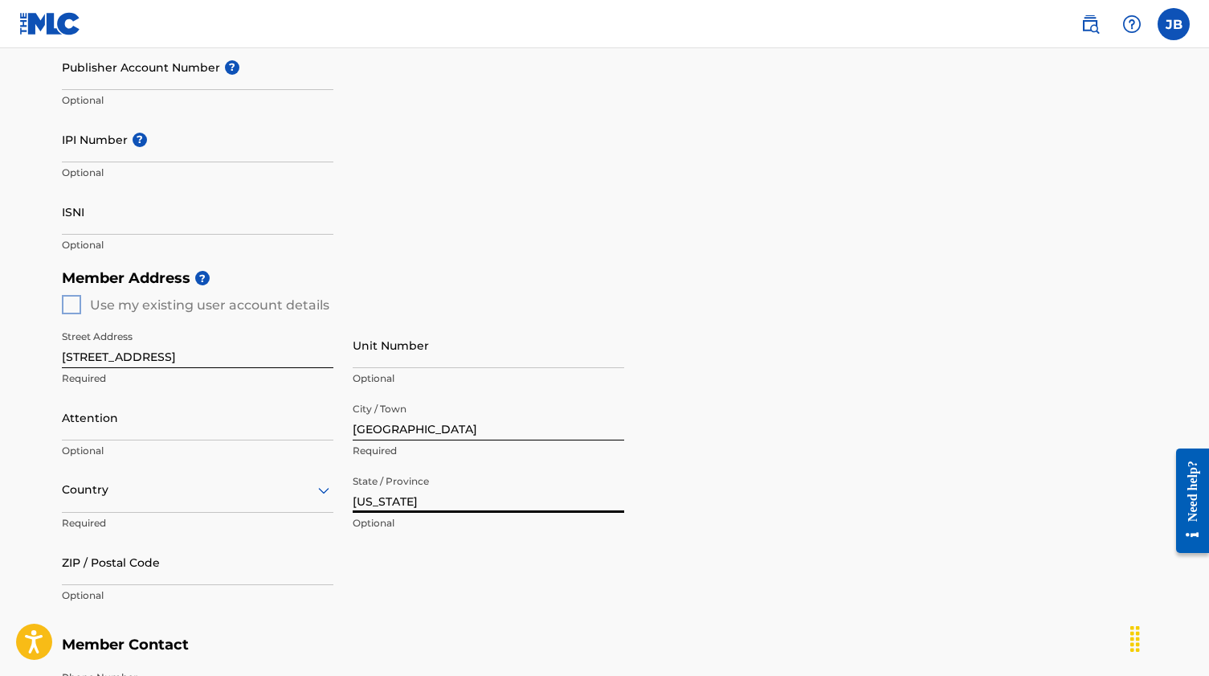
type input "[US_STATE]"
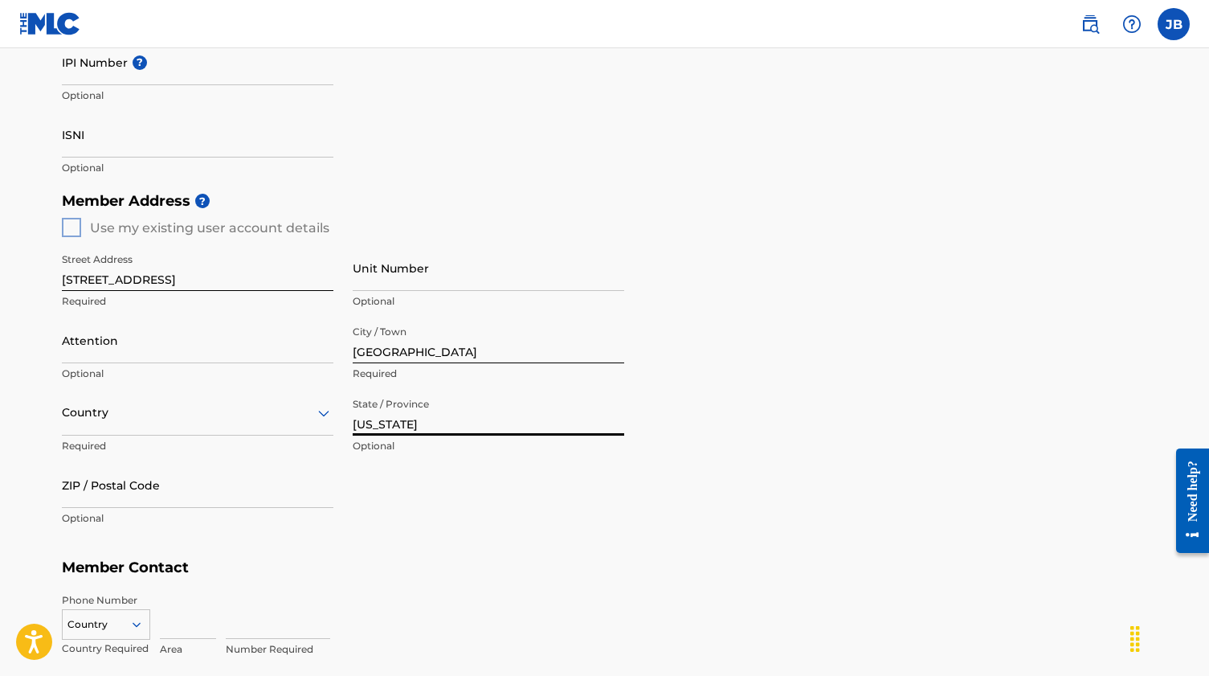
click at [294, 436] on div "Country" at bounding box center [198, 413] width 272 height 46
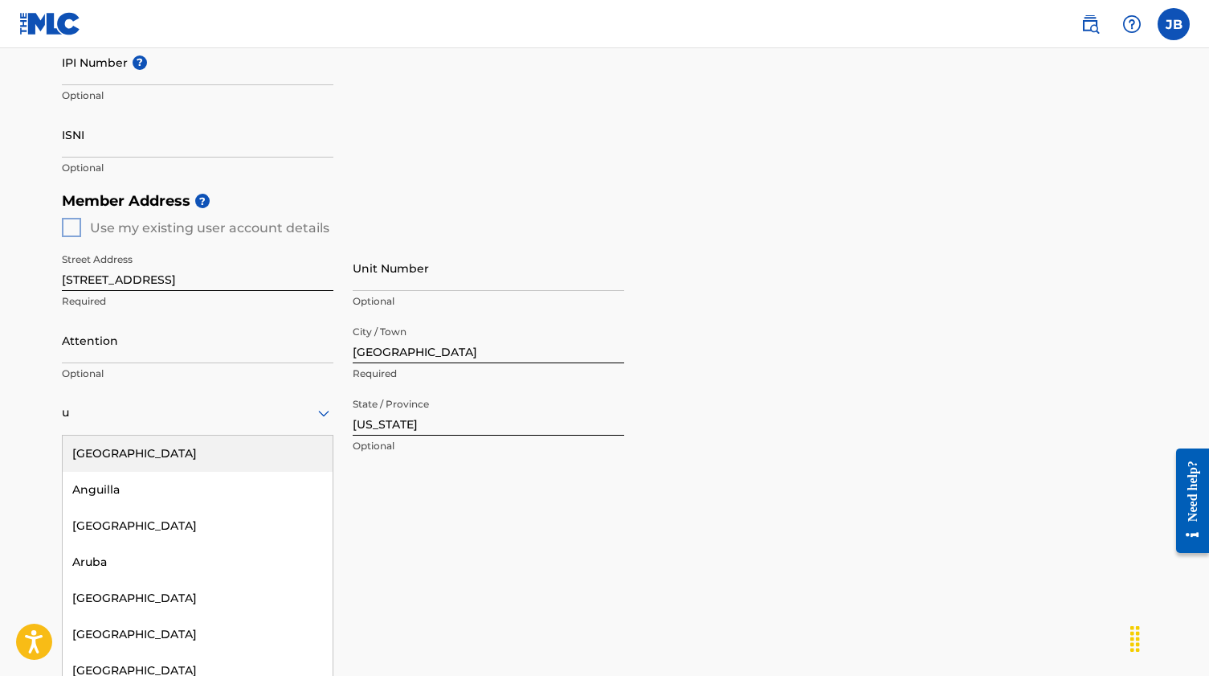
type input "un"
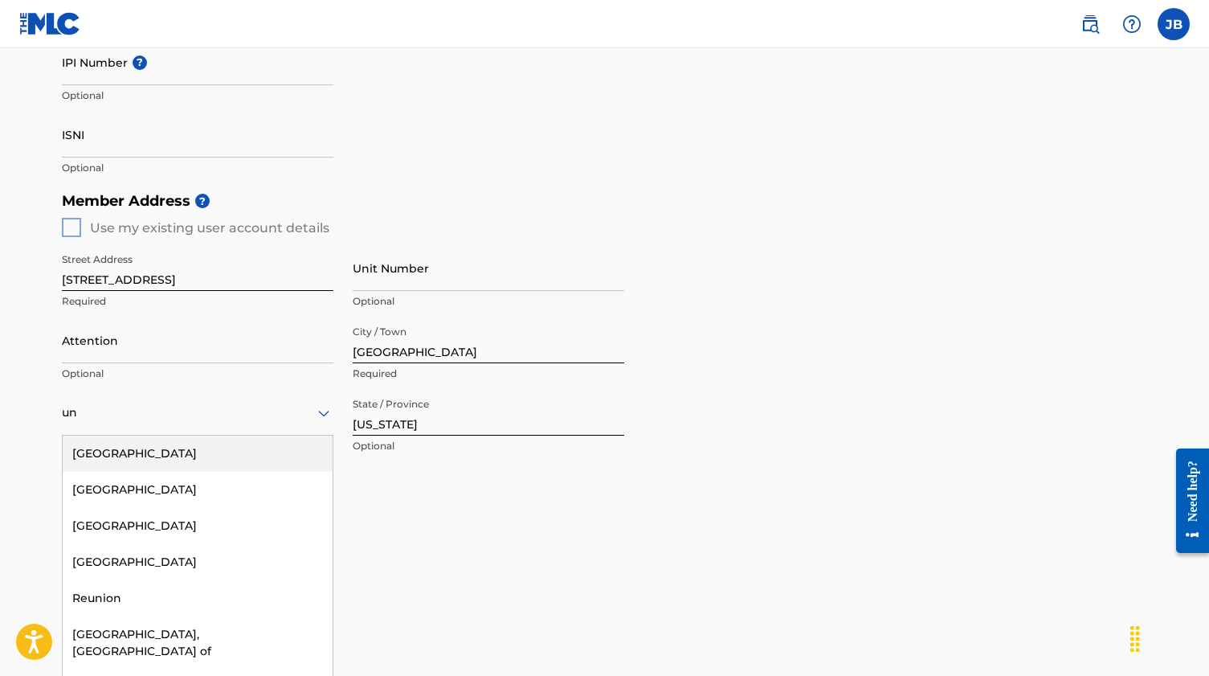
click at [277, 456] on div "[GEOGRAPHIC_DATA]" at bounding box center [198, 454] width 270 height 36
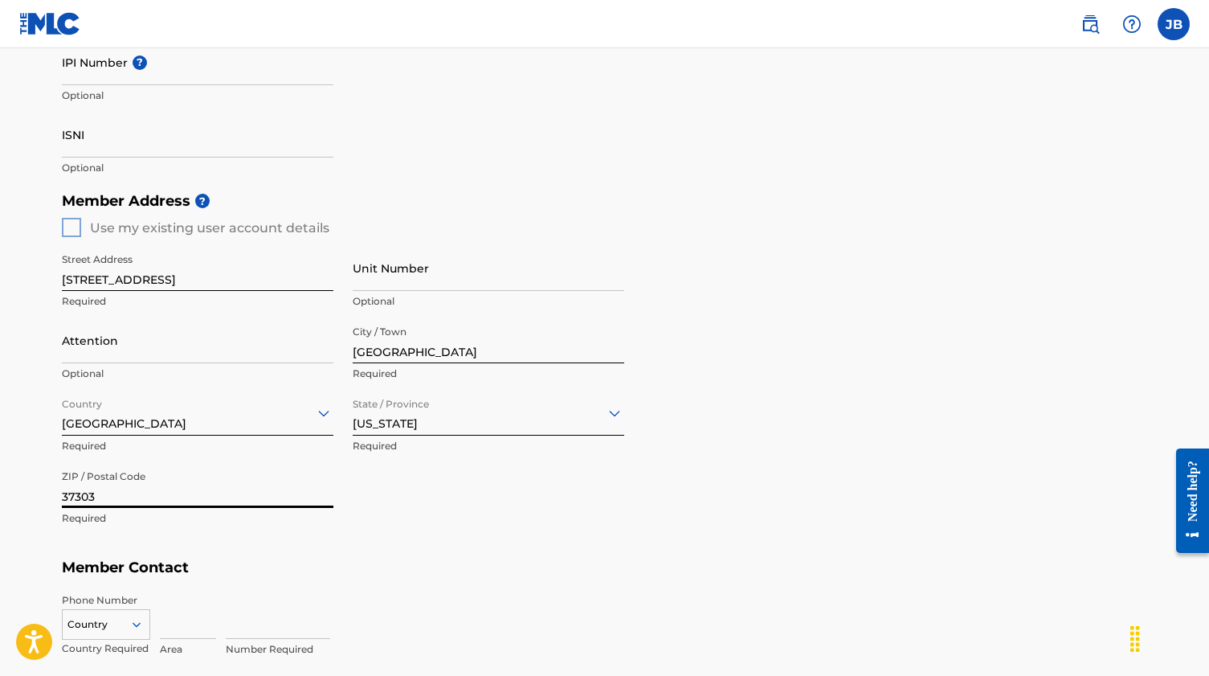
type input "37303"
click at [479, 488] on div "Street Address 312 County Rd 3051 Required Unit Number Optional Attention Optio…" at bounding box center [343, 389] width 563 height 305
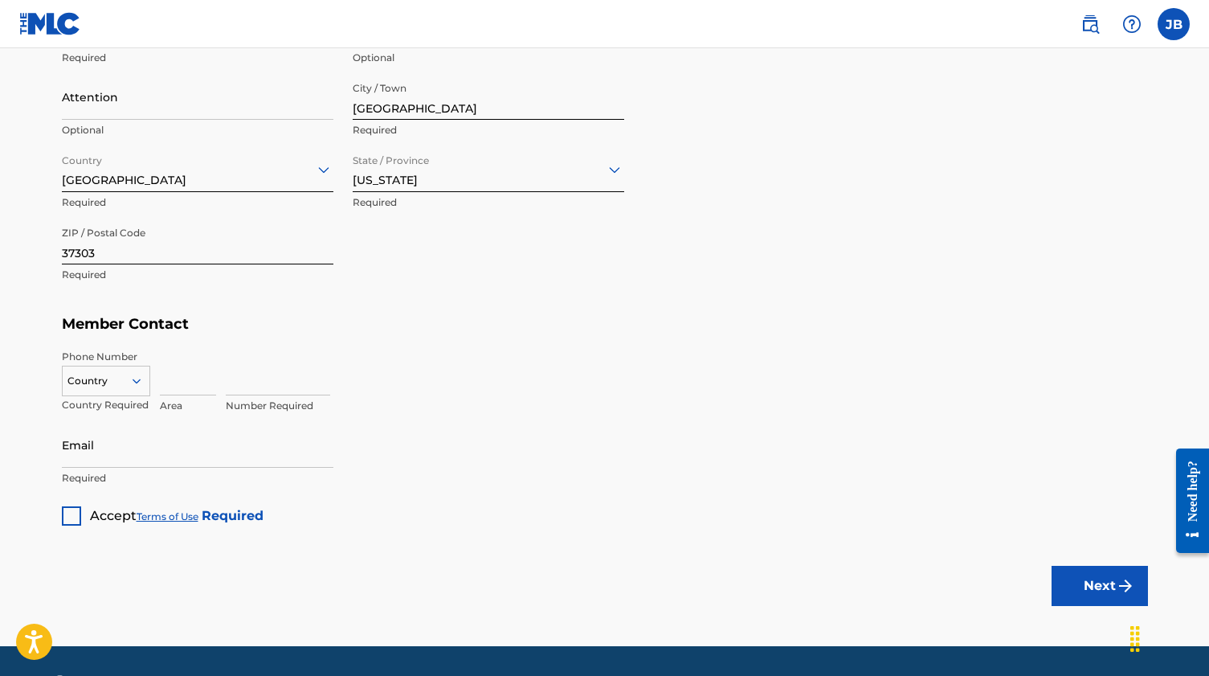
scroll to position [797, 0]
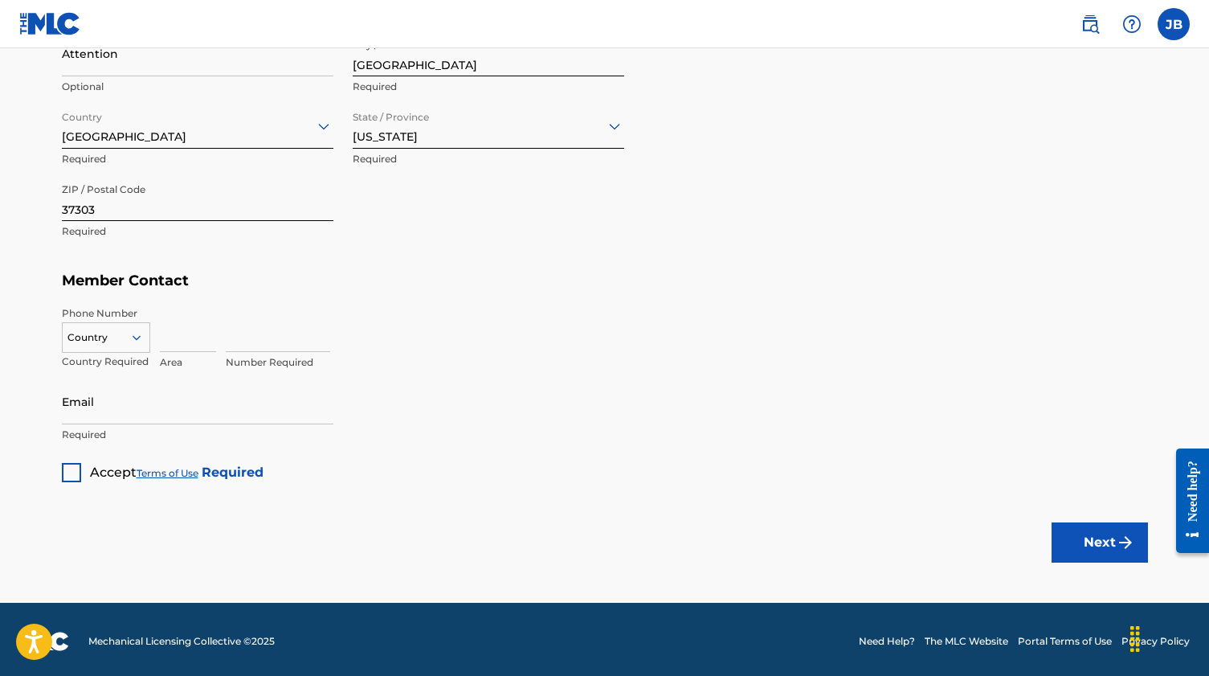
click at [183, 337] on input at bounding box center [188, 329] width 56 height 46
click at [122, 333] on div at bounding box center [106, 338] width 87 height 18
click at [117, 366] on div "US, [GEOGRAPHIC_DATA] +1" at bounding box center [106, 377] width 87 height 63
click at [187, 336] on input at bounding box center [188, 329] width 56 height 46
type input "423"
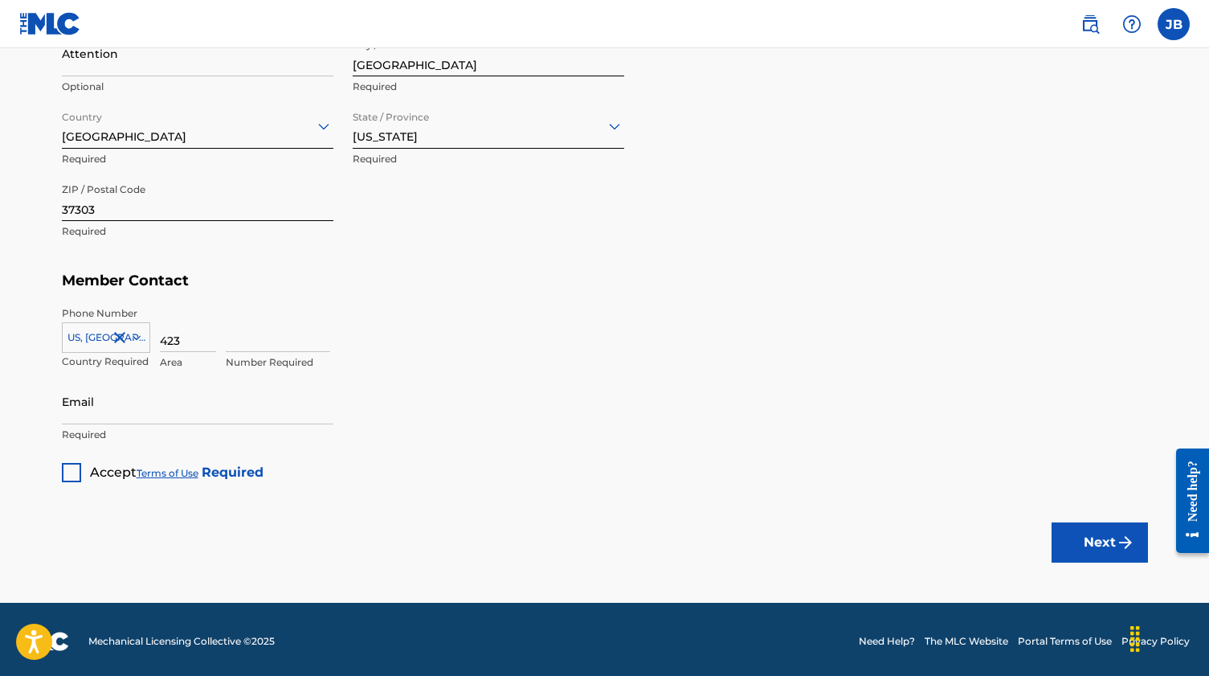
type input "4"
type input "5061551"
type input "[EMAIL_ADDRESS][DOMAIN_NAME]"
click at [72, 469] on div at bounding box center [71, 472] width 19 height 19
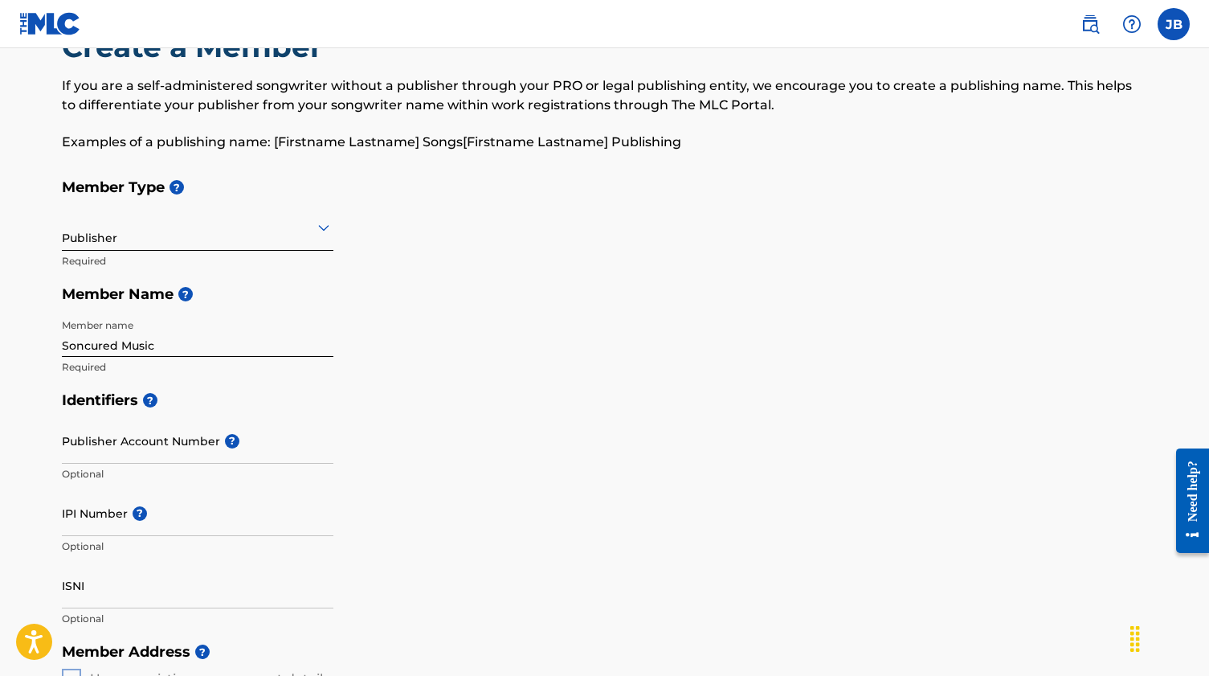
scroll to position [60, 0]
click at [312, 223] on div at bounding box center [198, 226] width 272 height 20
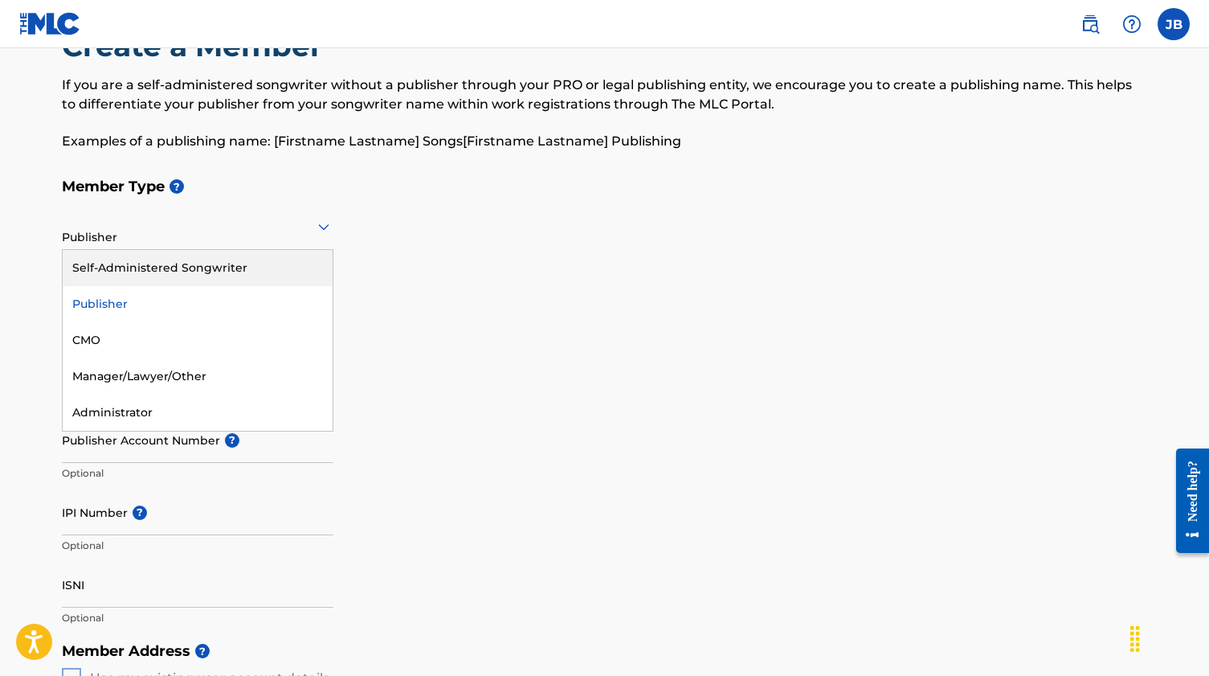
click at [396, 278] on h5 "Member Name ?" at bounding box center [605, 293] width 1087 height 35
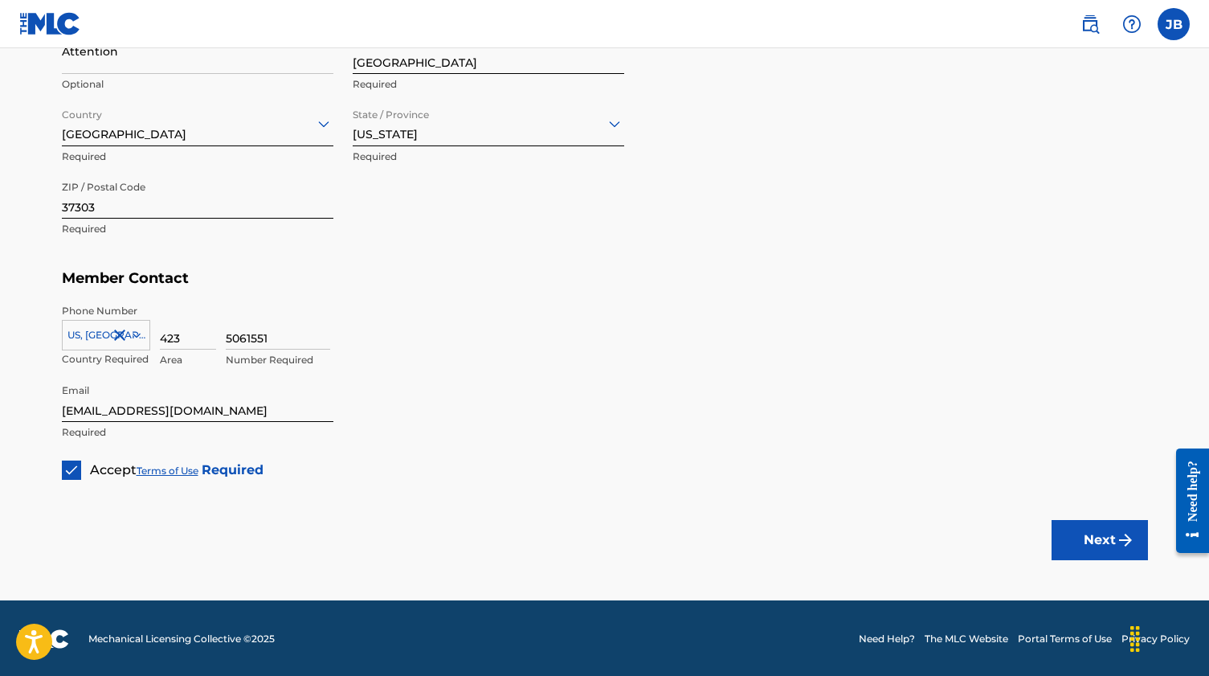
scroll to position [799, 0]
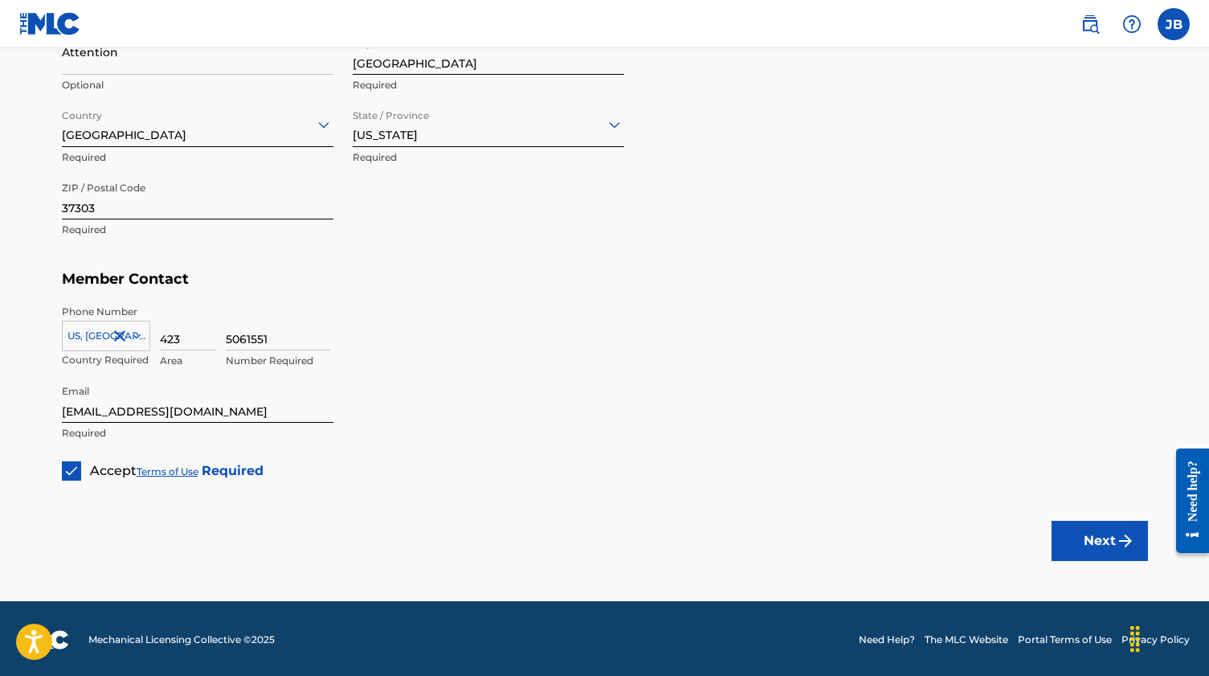
click at [1099, 535] on button "Next" at bounding box center [1100, 541] width 96 height 40
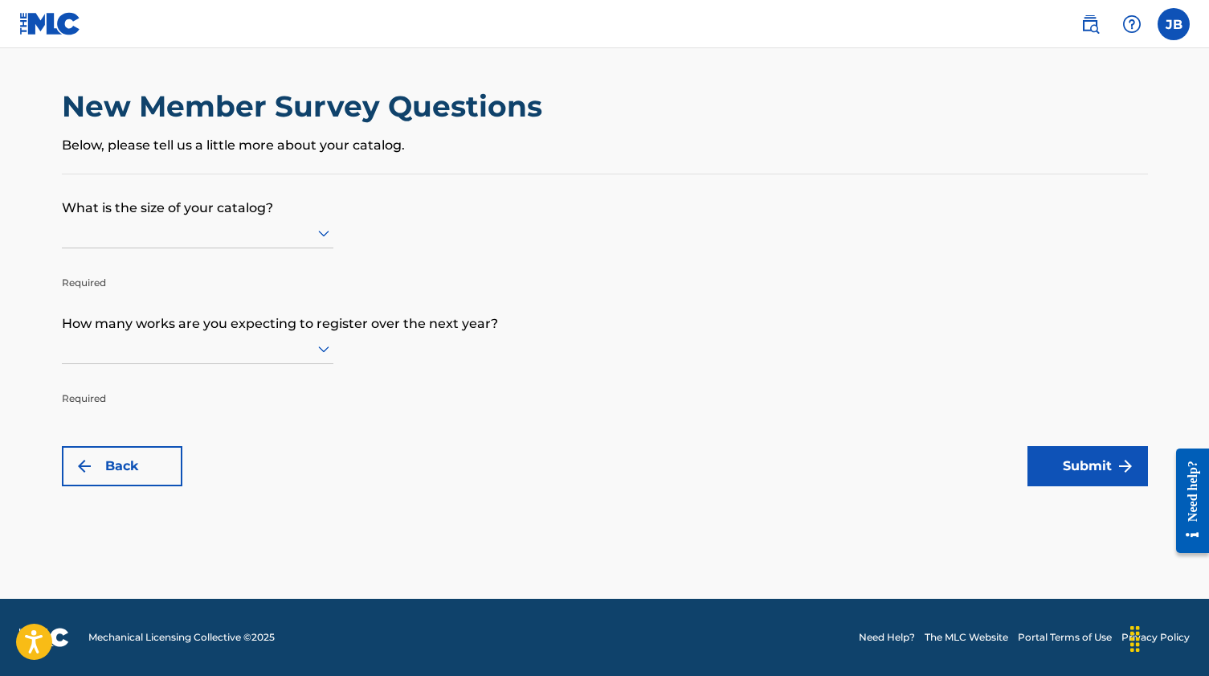
click at [283, 239] on div at bounding box center [198, 233] width 272 height 20
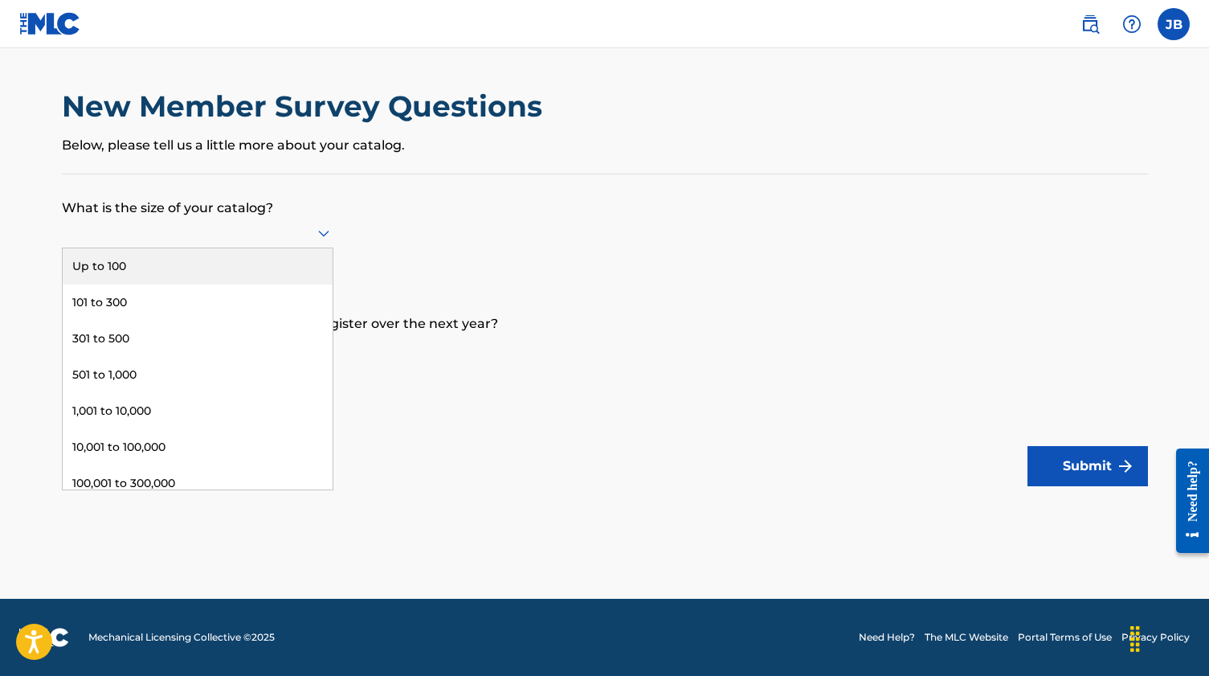
click at [251, 164] on div "New Member Survey Questions Below, please tell us a little more about your cata…" at bounding box center [605, 130] width 1087 height 85
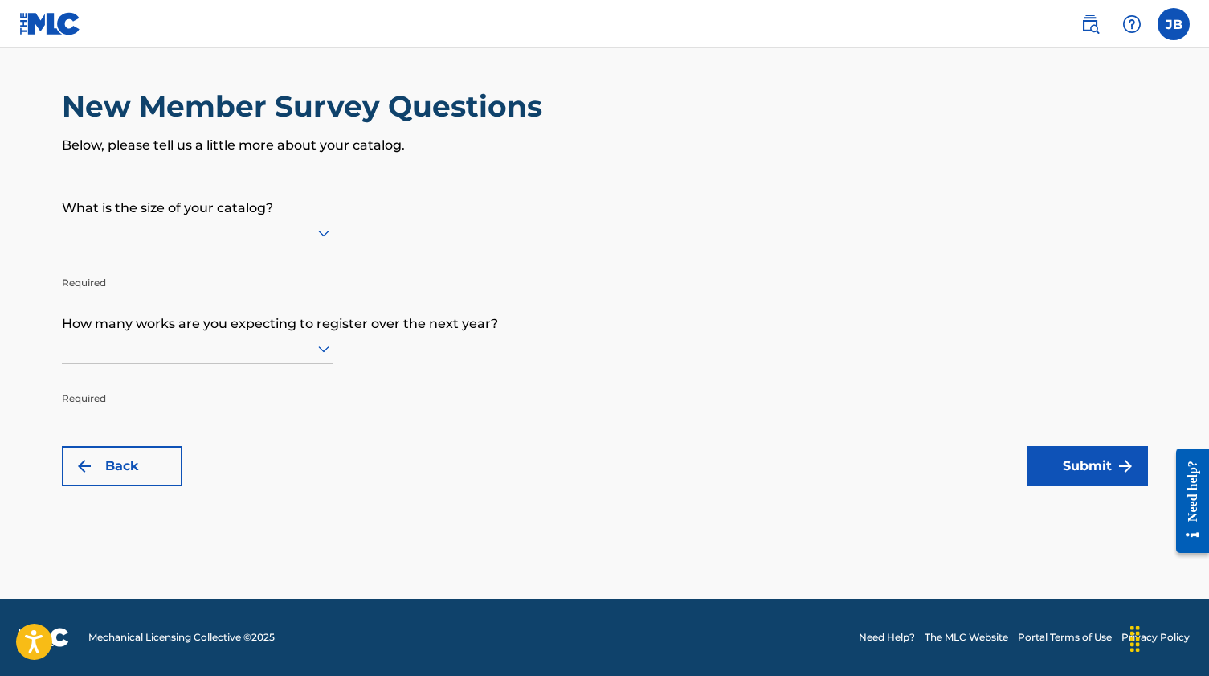
click at [280, 243] on div at bounding box center [198, 233] width 272 height 20
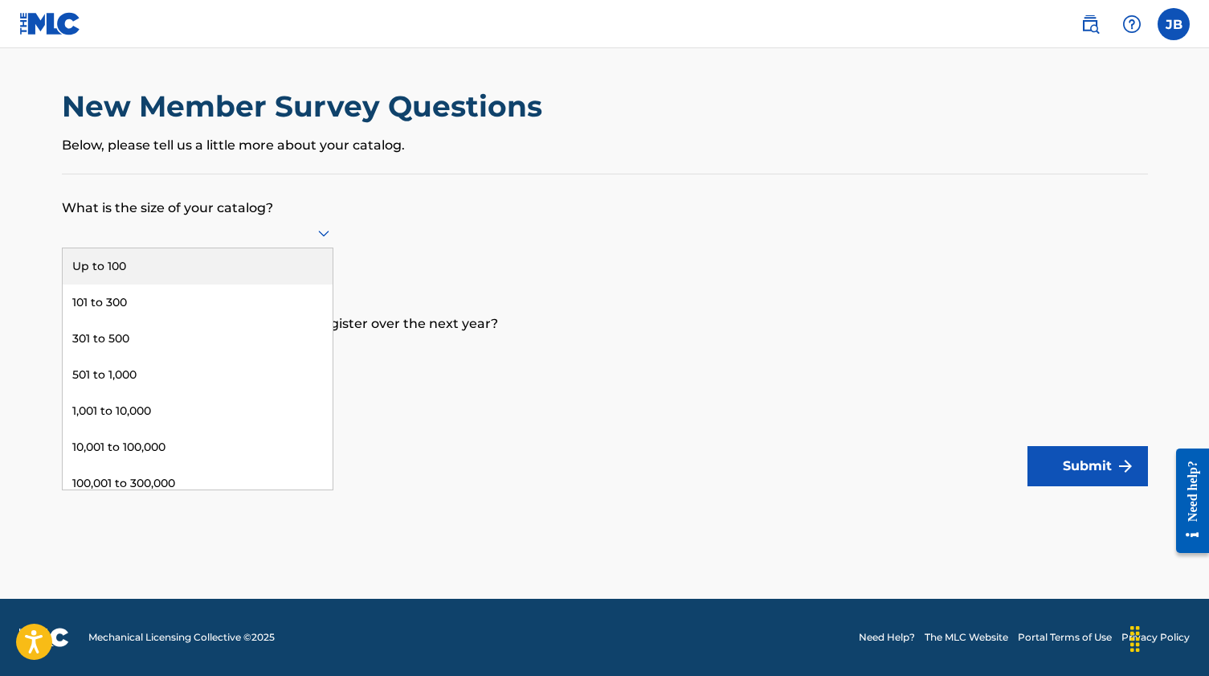
click at [250, 280] on div "Up to 100" at bounding box center [198, 266] width 270 height 36
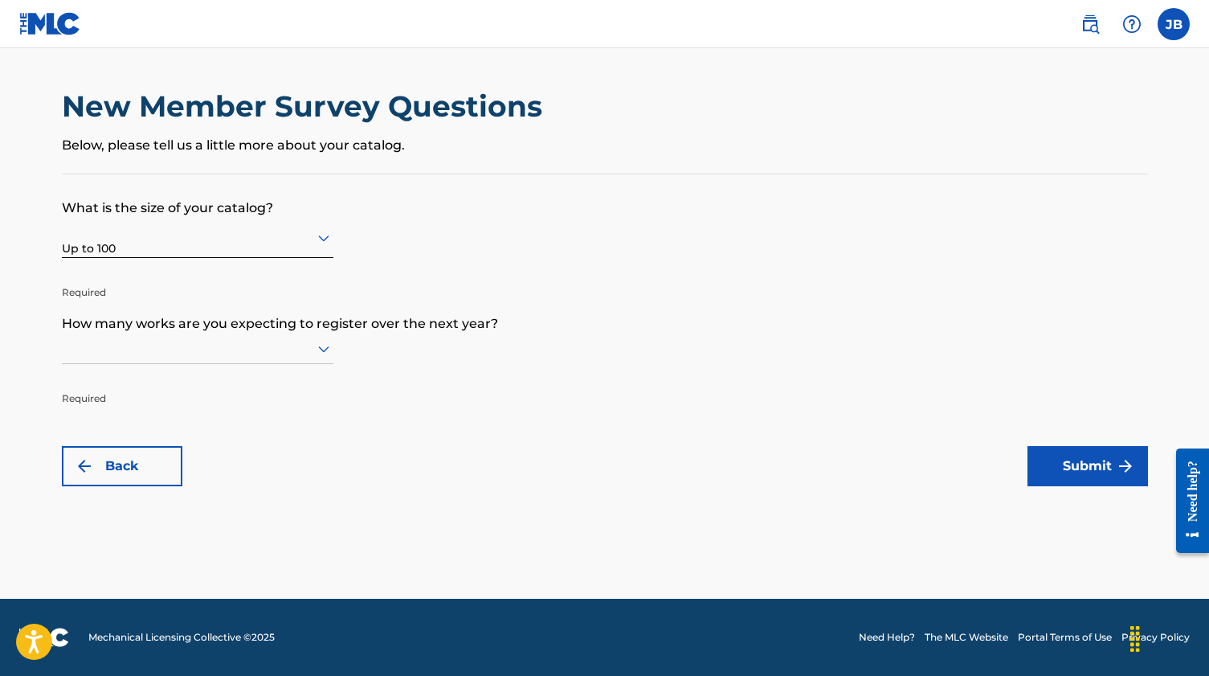
click at [237, 364] on div at bounding box center [198, 349] width 272 height 31
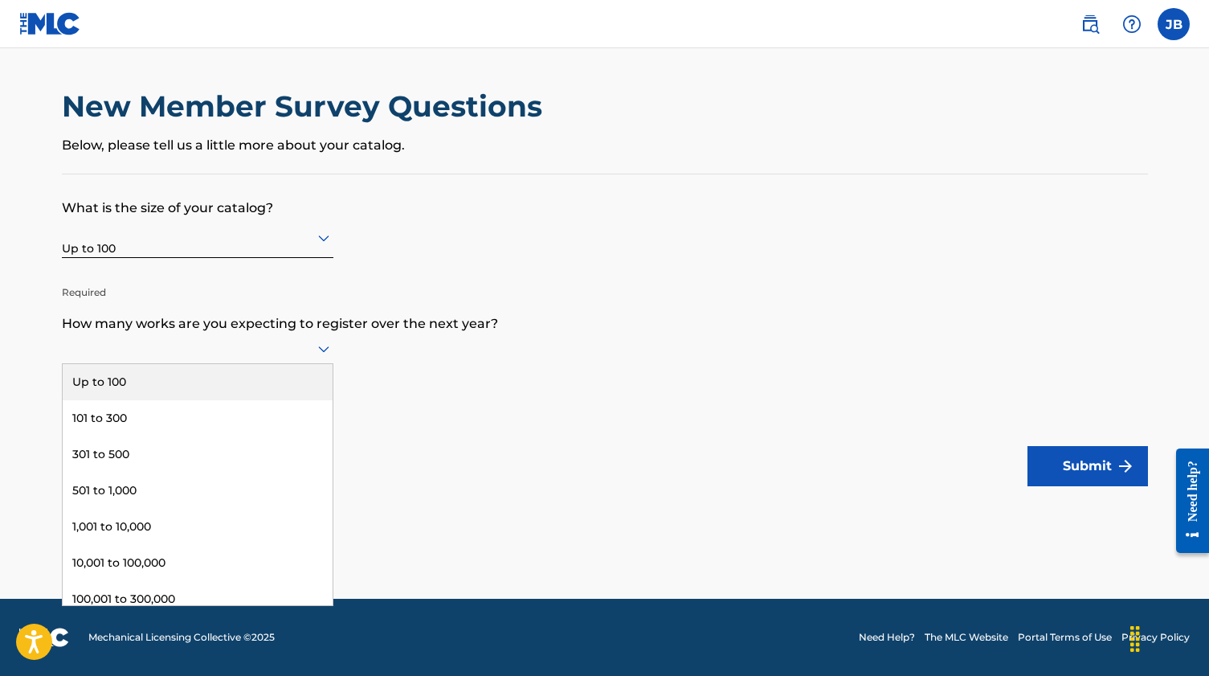
click at [239, 393] on div "Up to 100" at bounding box center [198, 382] width 270 height 36
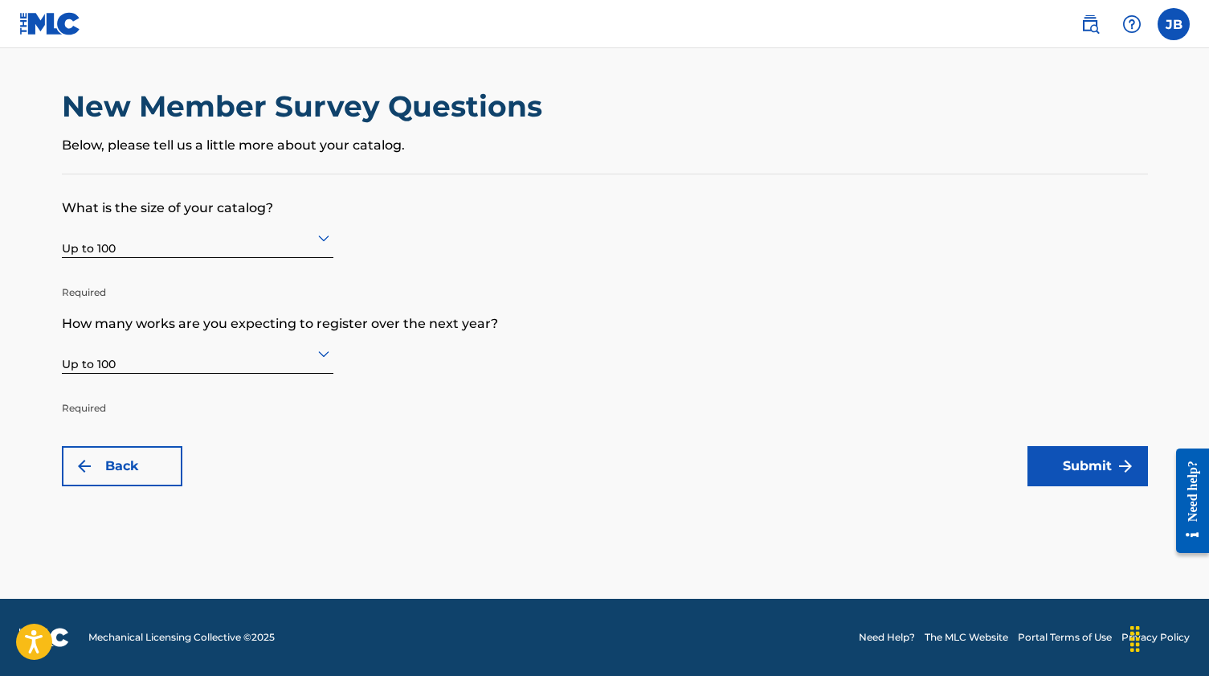
click at [1111, 464] on button "Submit" at bounding box center [1088, 466] width 121 height 40
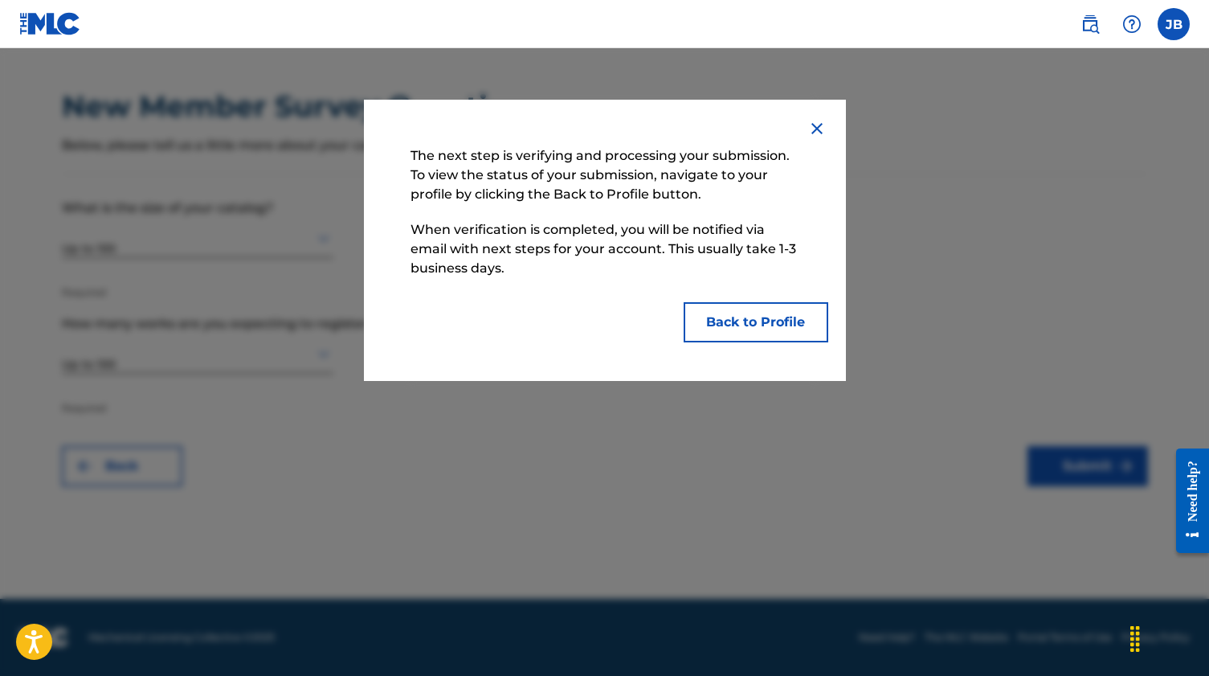
click at [797, 319] on button "Back to Profile" at bounding box center [756, 322] width 145 height 40
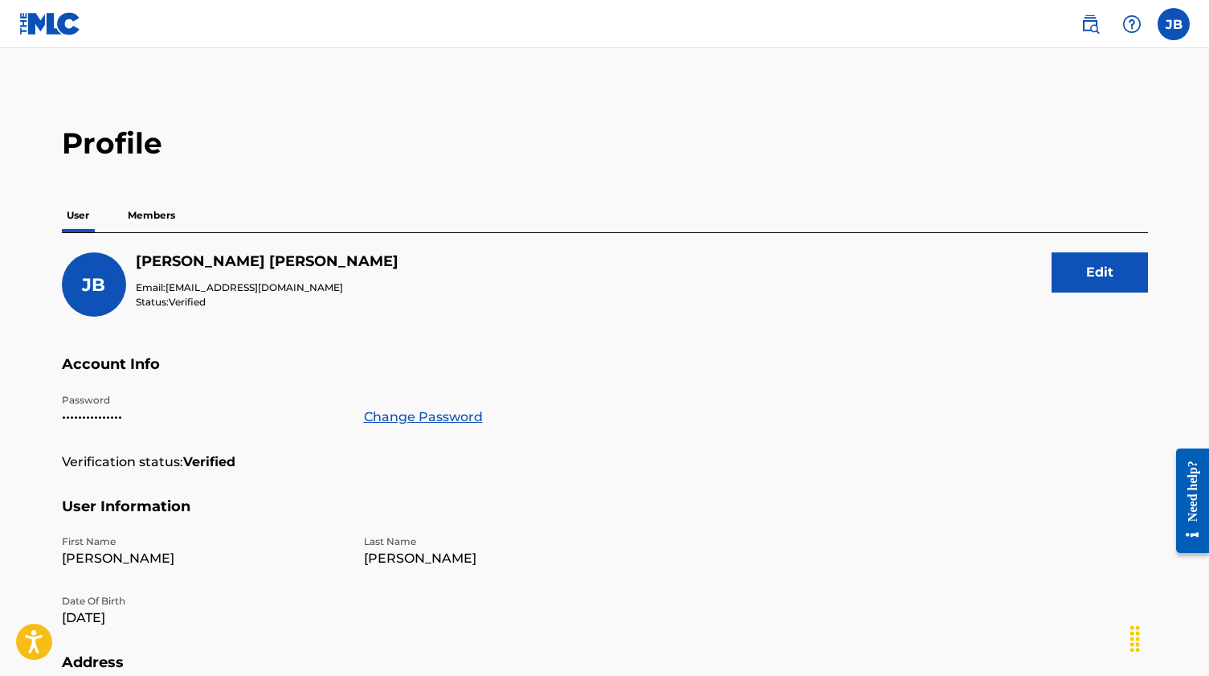
click at [166, 214] on p "Members" at bounding box center [151, 215] width 57 height 34
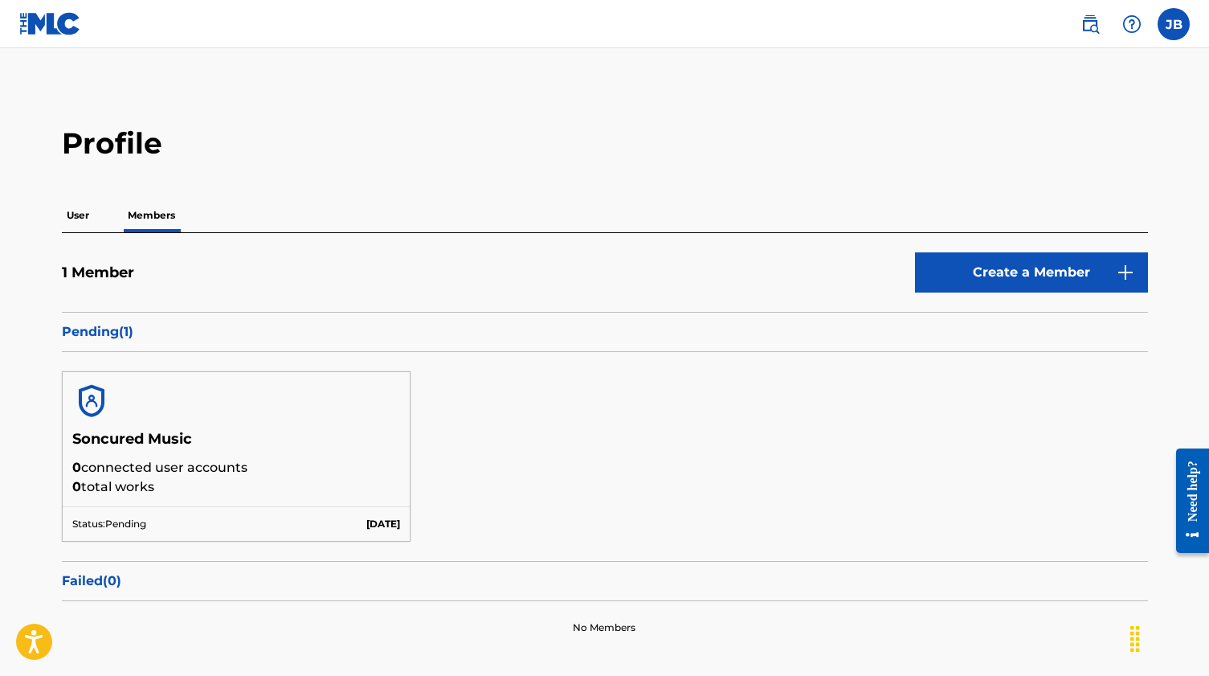
click at [987, 291] on link "Create a Member" at bounding box center [1031, 272] width 233 height 40
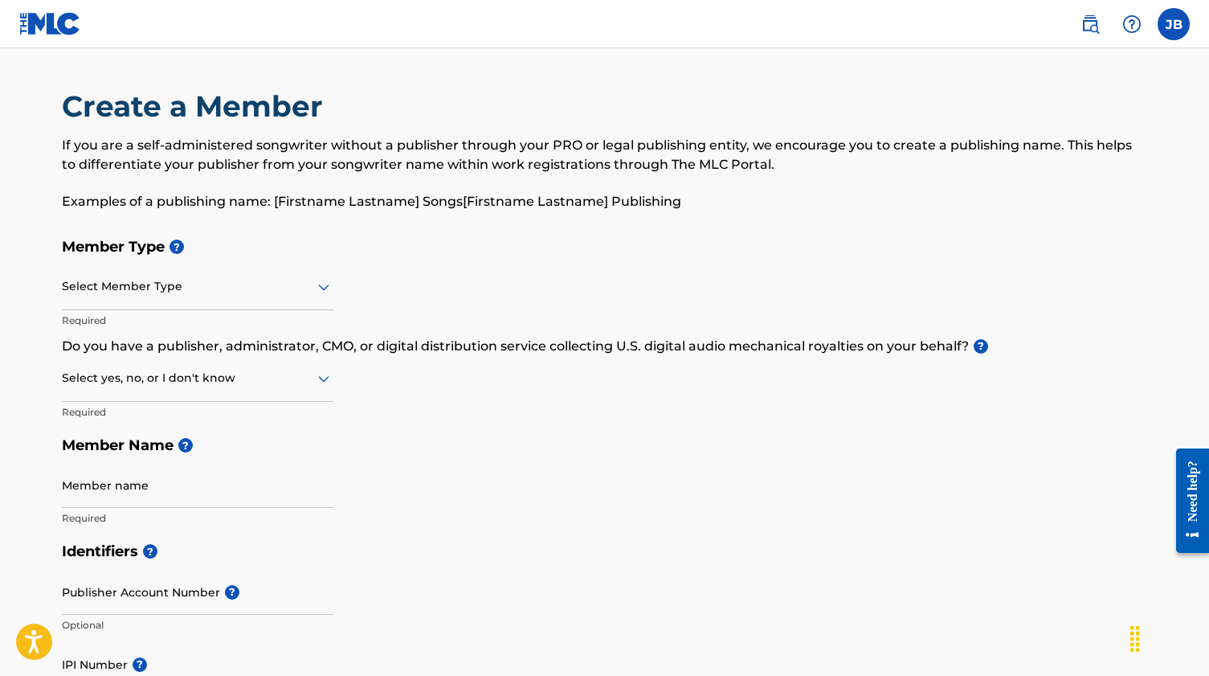
click at [234, 292] on div at bounding box center [198, 286] width 272 height 20
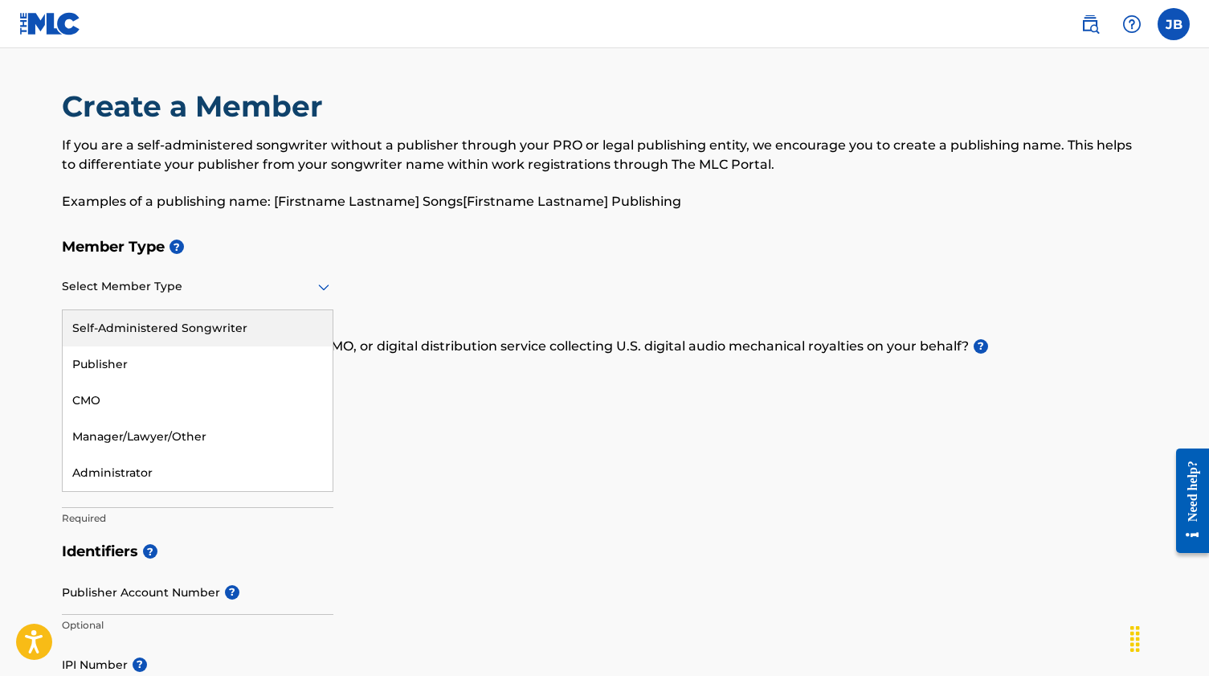
click at [210, 326] on div "Self-Administered Songwriter" at bounding box center [198, 328] width 270 height 36
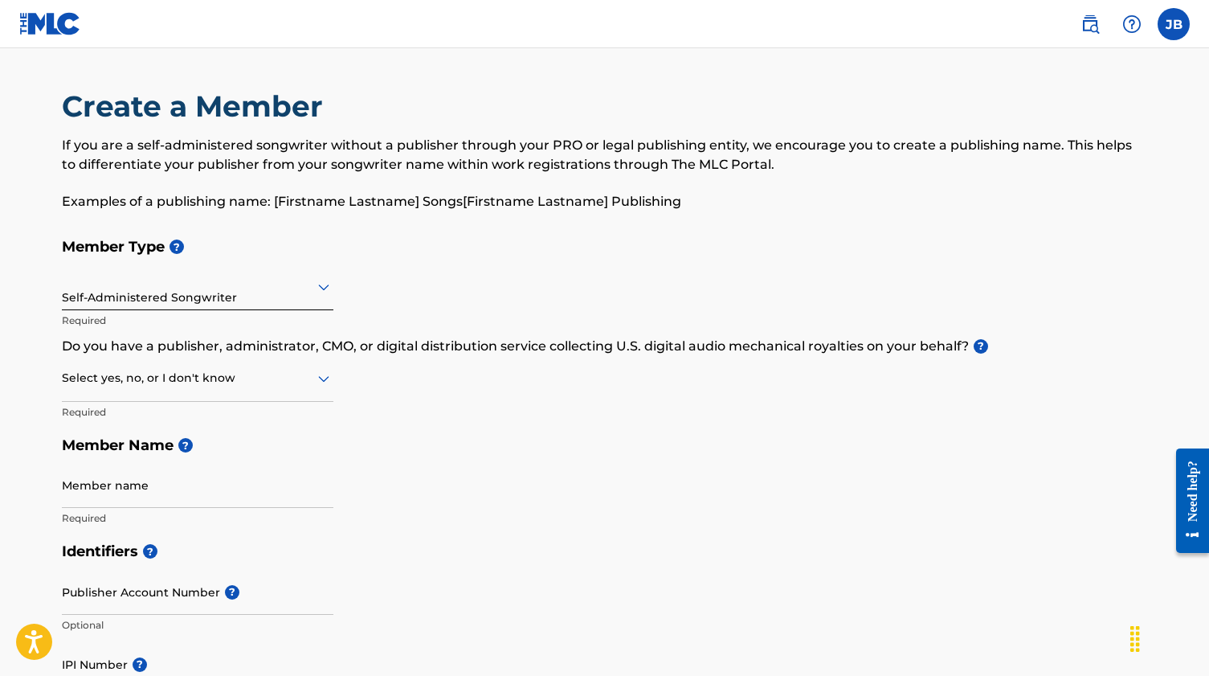
click at [185, 380] on div at bounding box center [198, 378] width 272 height 20
click at [172, 417] on div "Yes" at bounding box center [198, 420] width 270 height 36
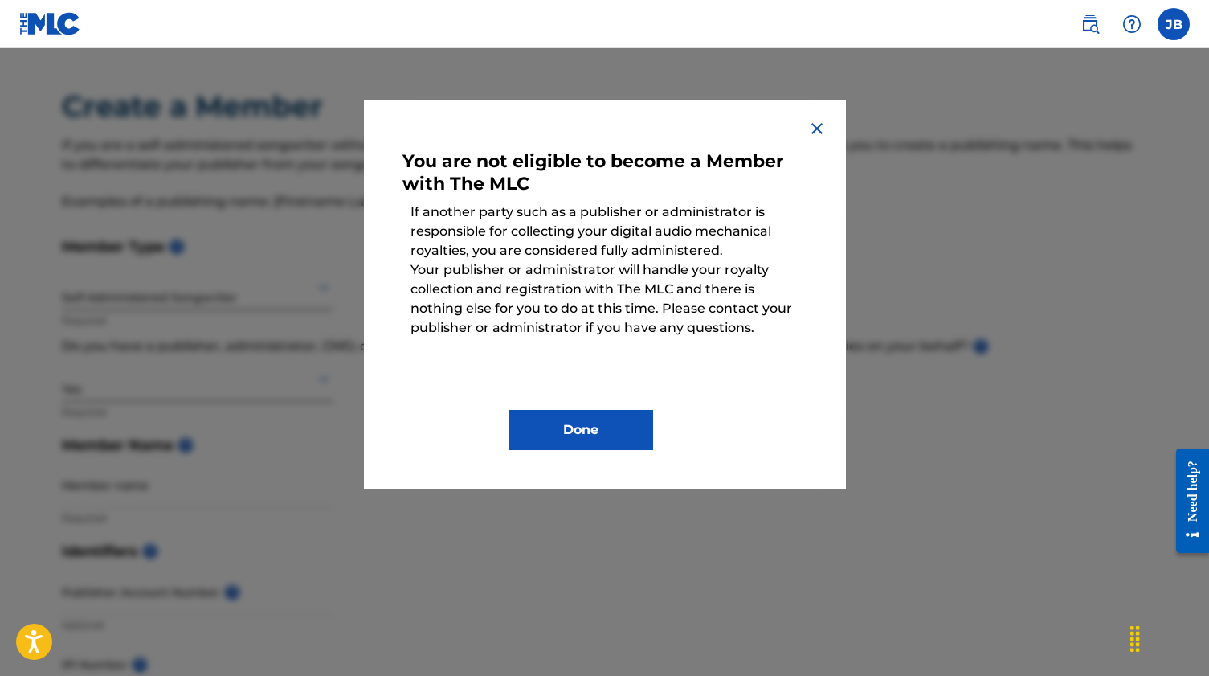
click at [613, 424] on button "Done" at bounding box center [581, 430] width 145 height 40
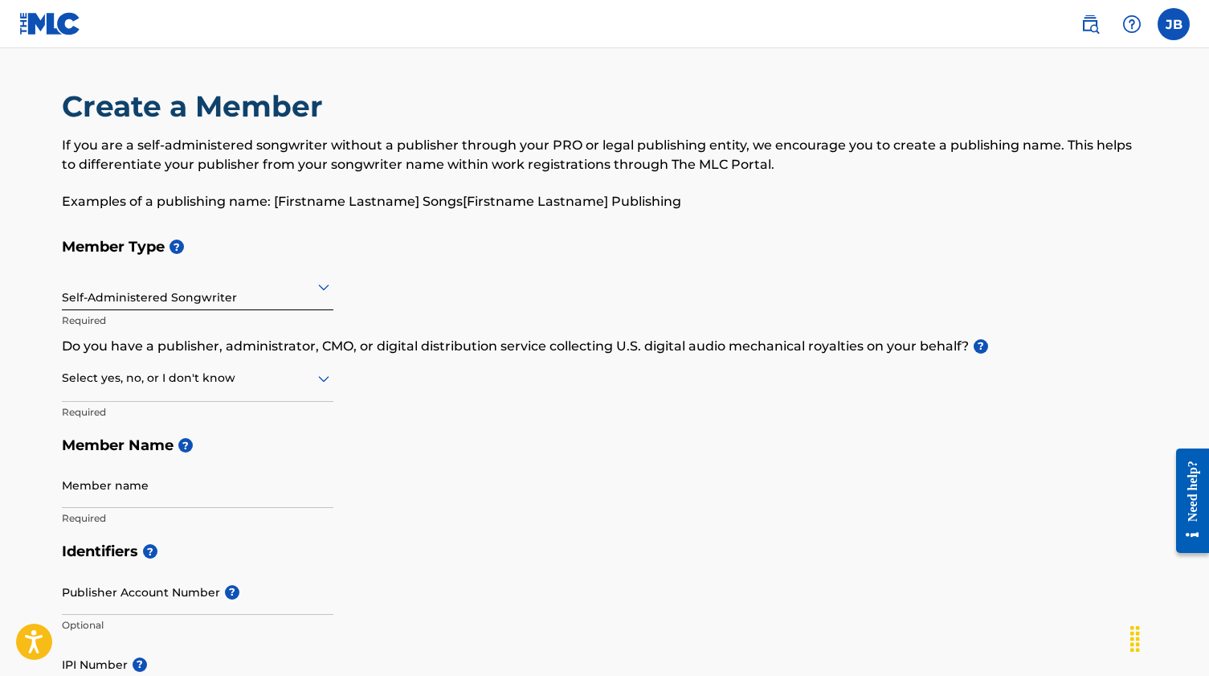
click at [324, 376] on icon at bounding box center [323, 378] width 19 height 19
click at [440, 379] on div "Member Type ? Self-Administered Songwriter Required Do you have a publisher, ad…" at bounding box center [605, 382] width 1087 height 305
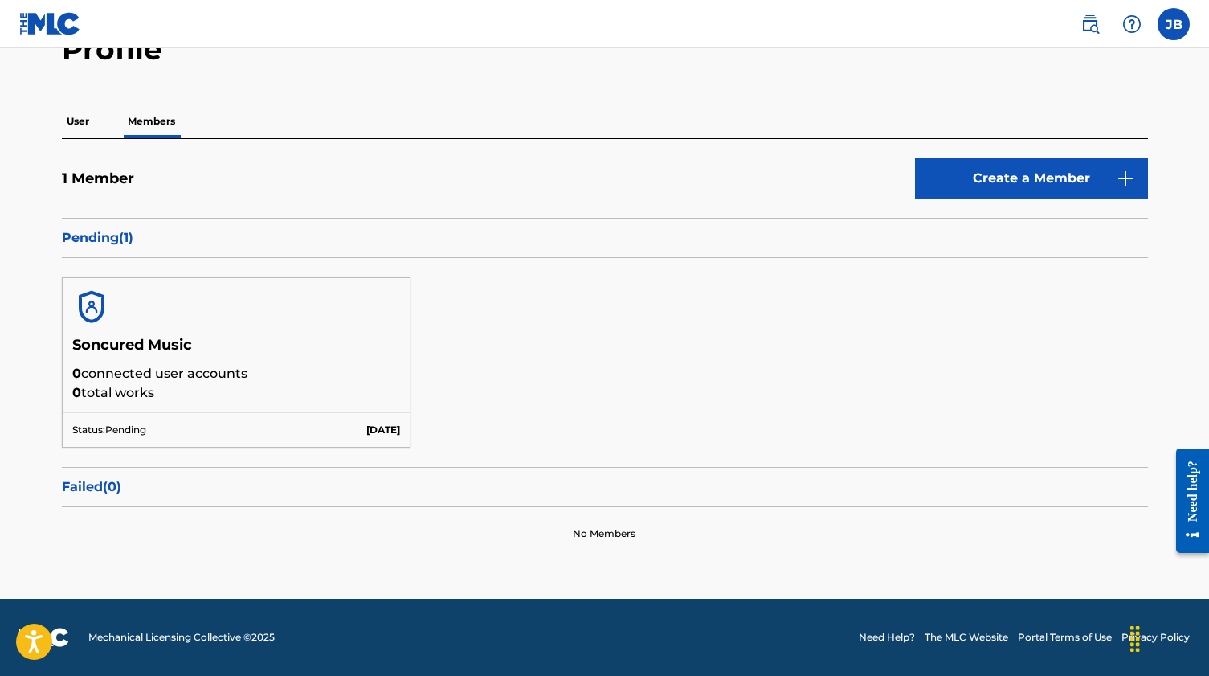
scroll to position [93, 0]
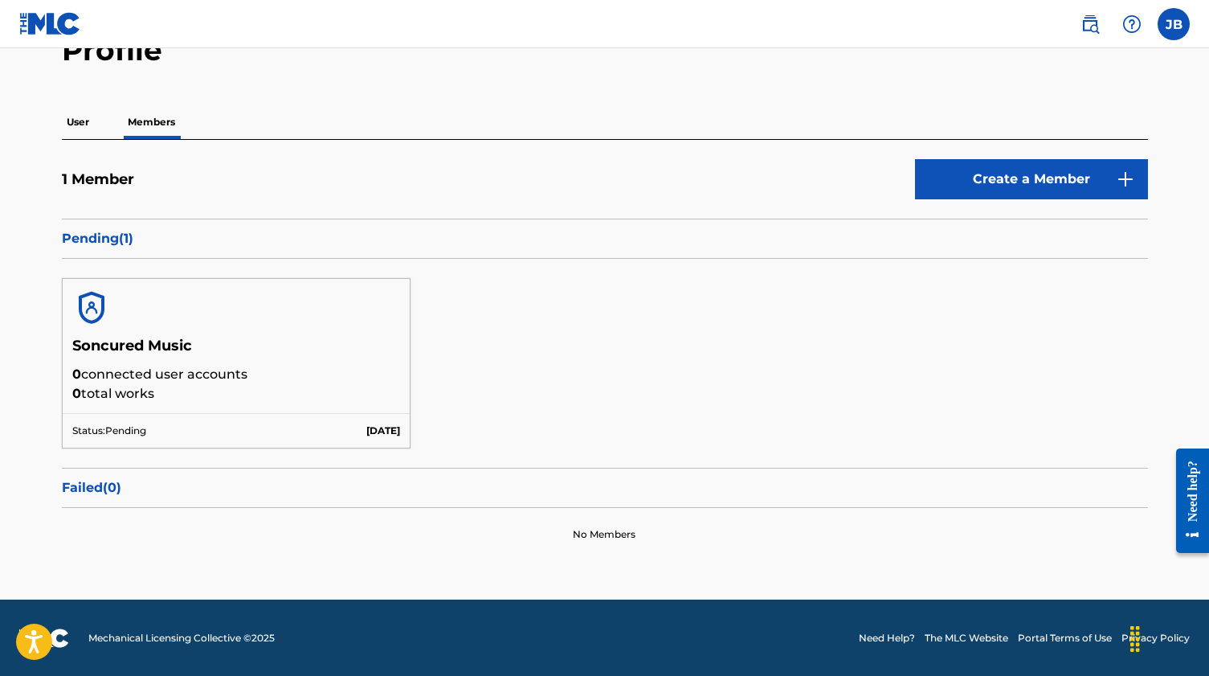
click at [197, 413] on div "Status: Pending Aug 11 2025" at bounding box center [237, 430] width 348 height 35
